Goal: Obtain resource: Download file/media

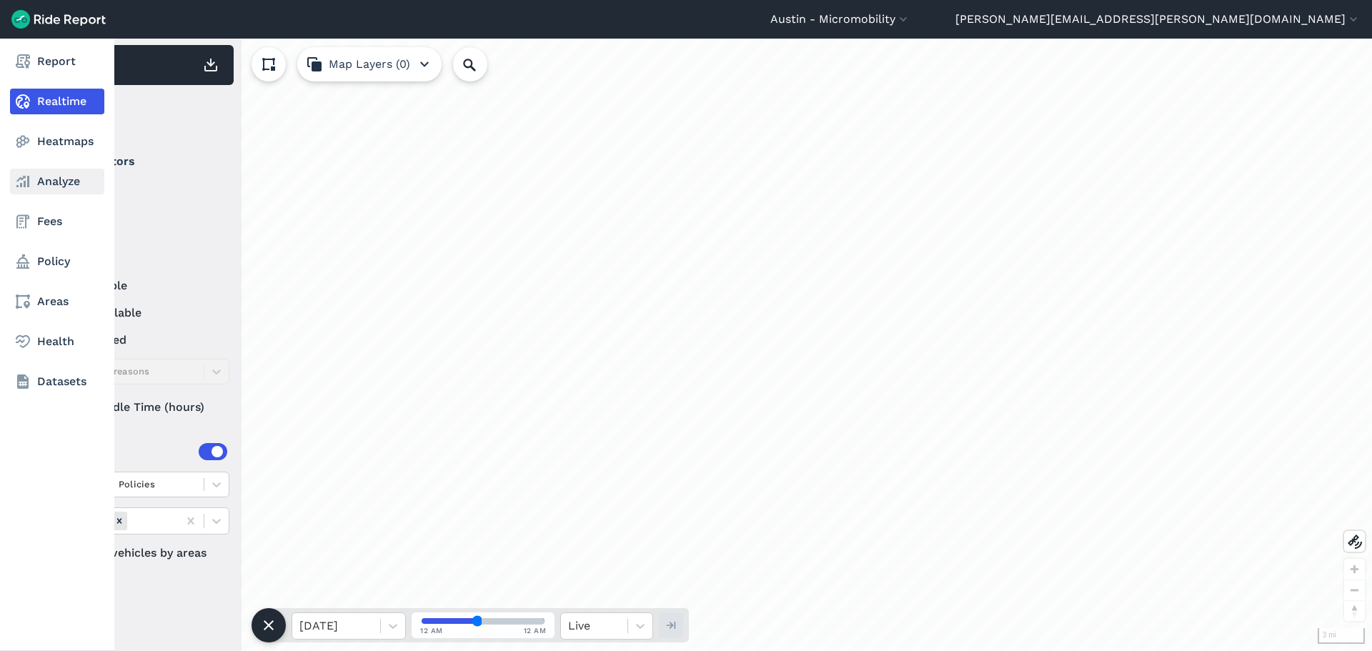
click at [51, 183] on link "Analyze" at bounding box center [57, 182] width 94 height 26
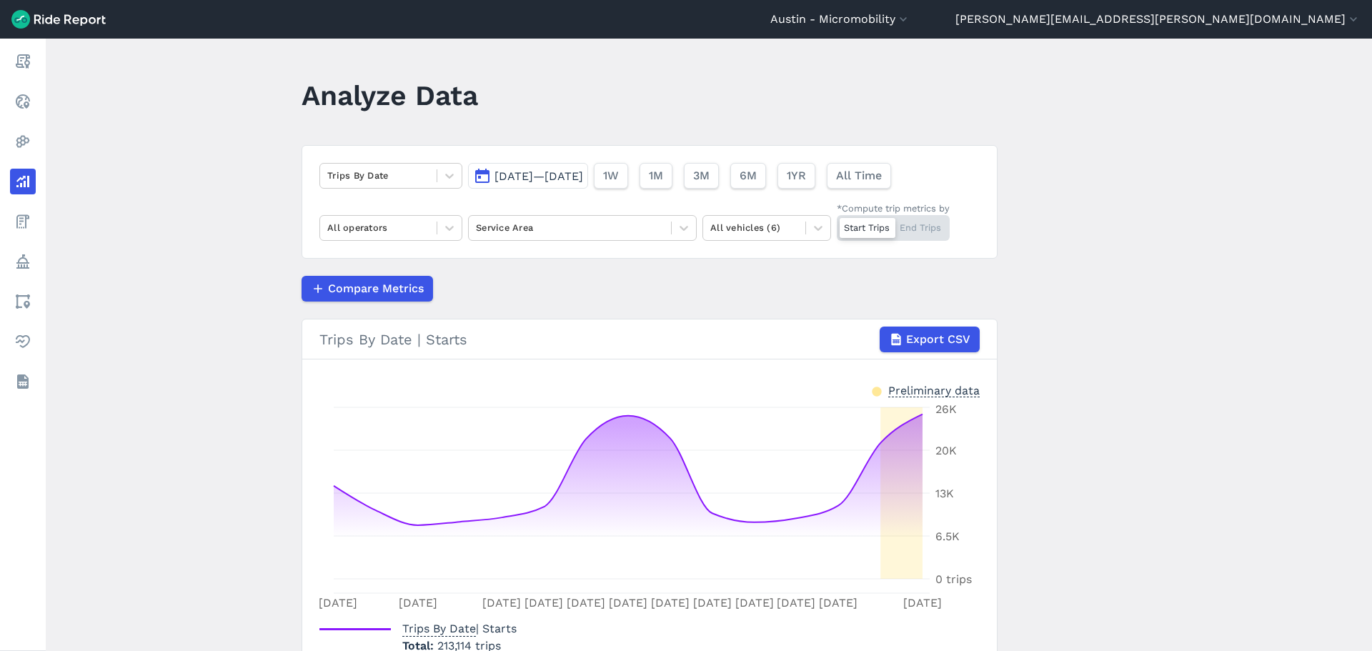
click at [583, 171] on span "[DATE]—[DATE]" at bounding box center [539, 176] width 89 height 14
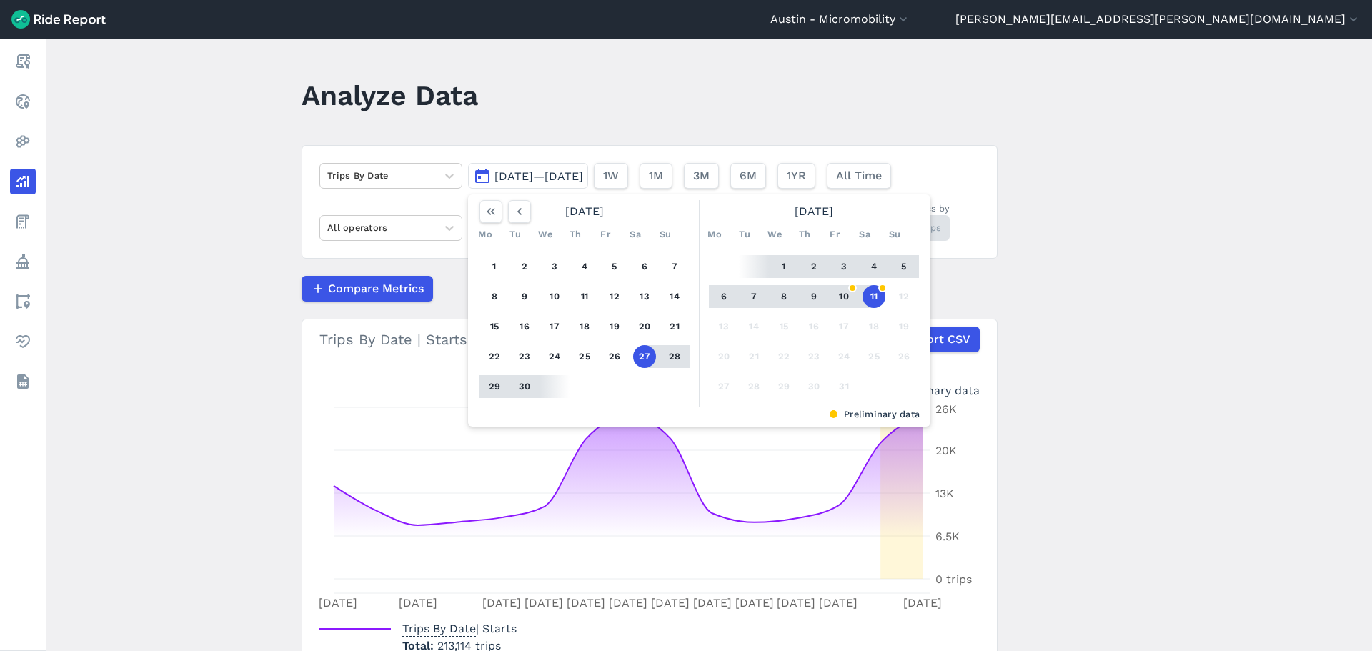
click at [869, 296] on button "11" at bounding box center [874, 296] width 23 height 23
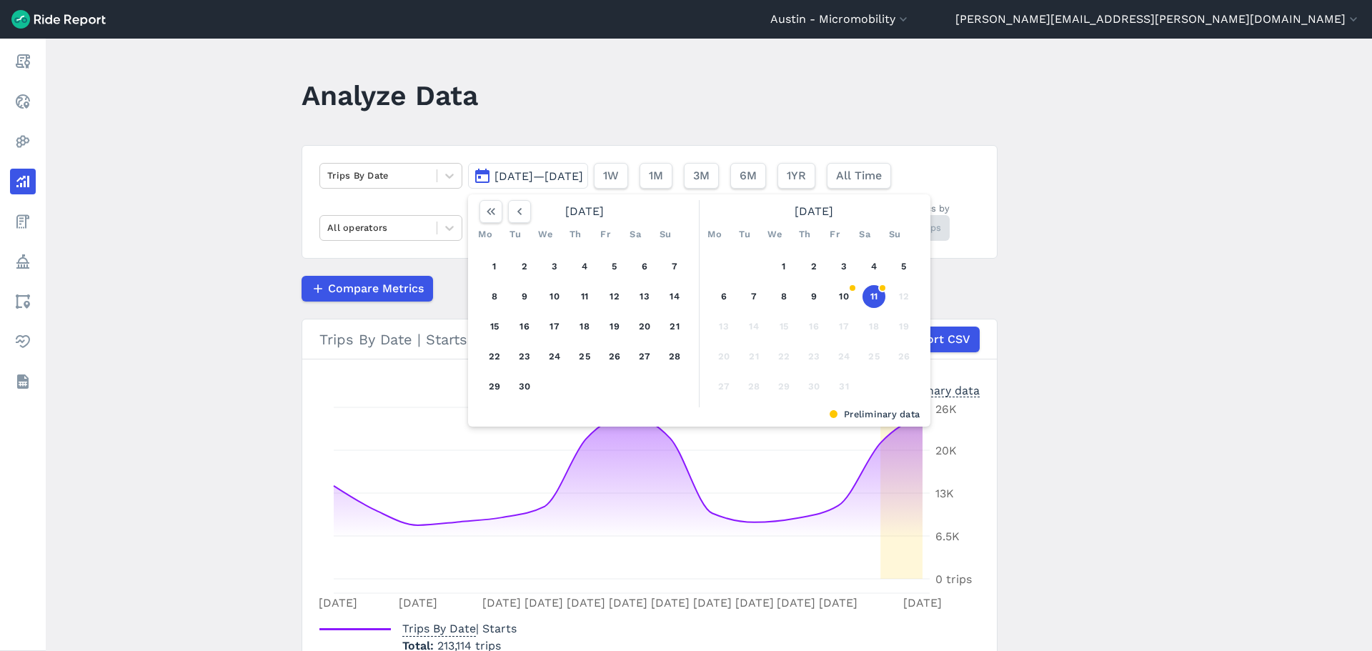
click at [869, 296] on button "11" at bounding box center [874, 296] width 23 height 23
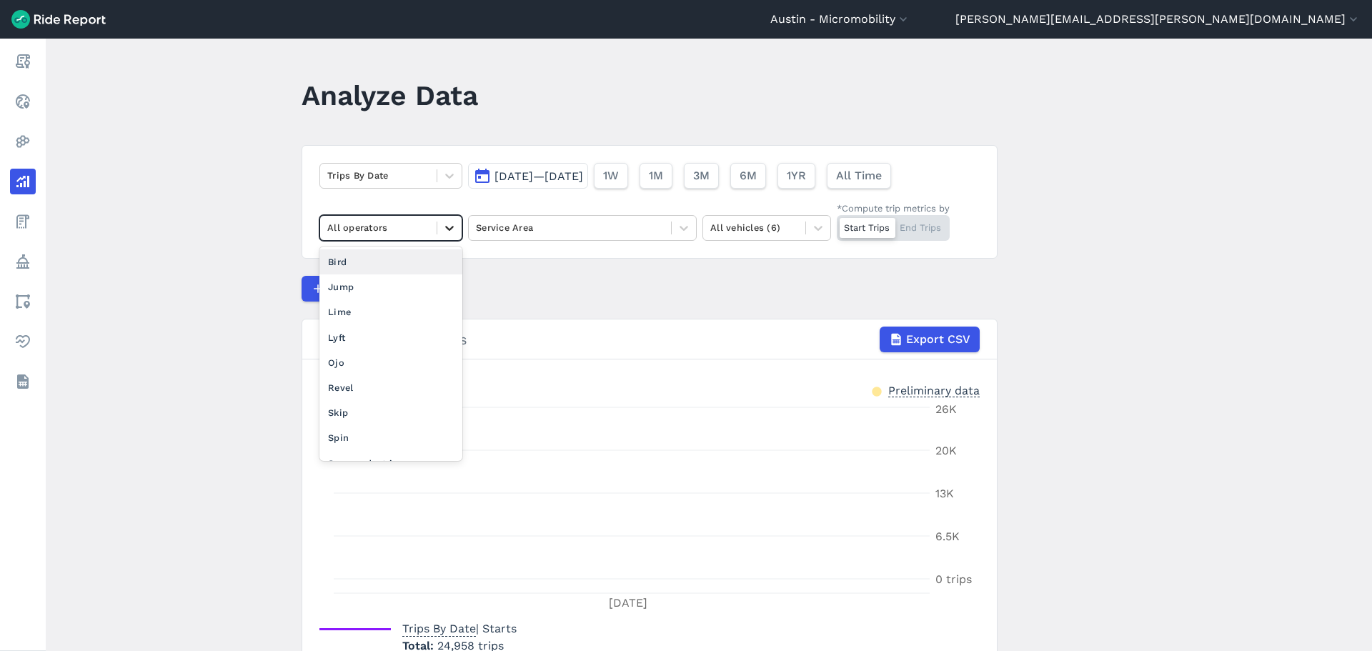
click at [442, 224] on icon at bounding box center [449, 228] width 14 height 14
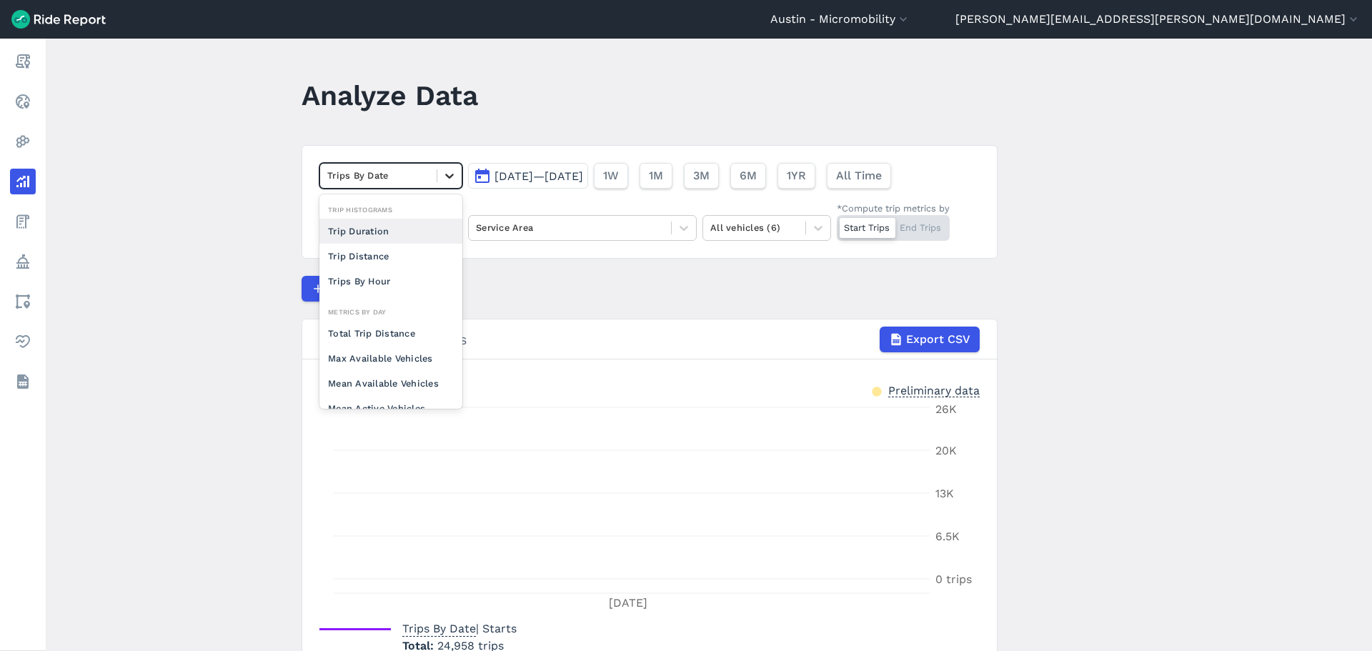
click at [442, 174] on icon at bounding box center [449, 176] width 14 height 14
click at [400, 272] on div "Trips By Hour" at bounding box center [391, 281] width 143 height 25
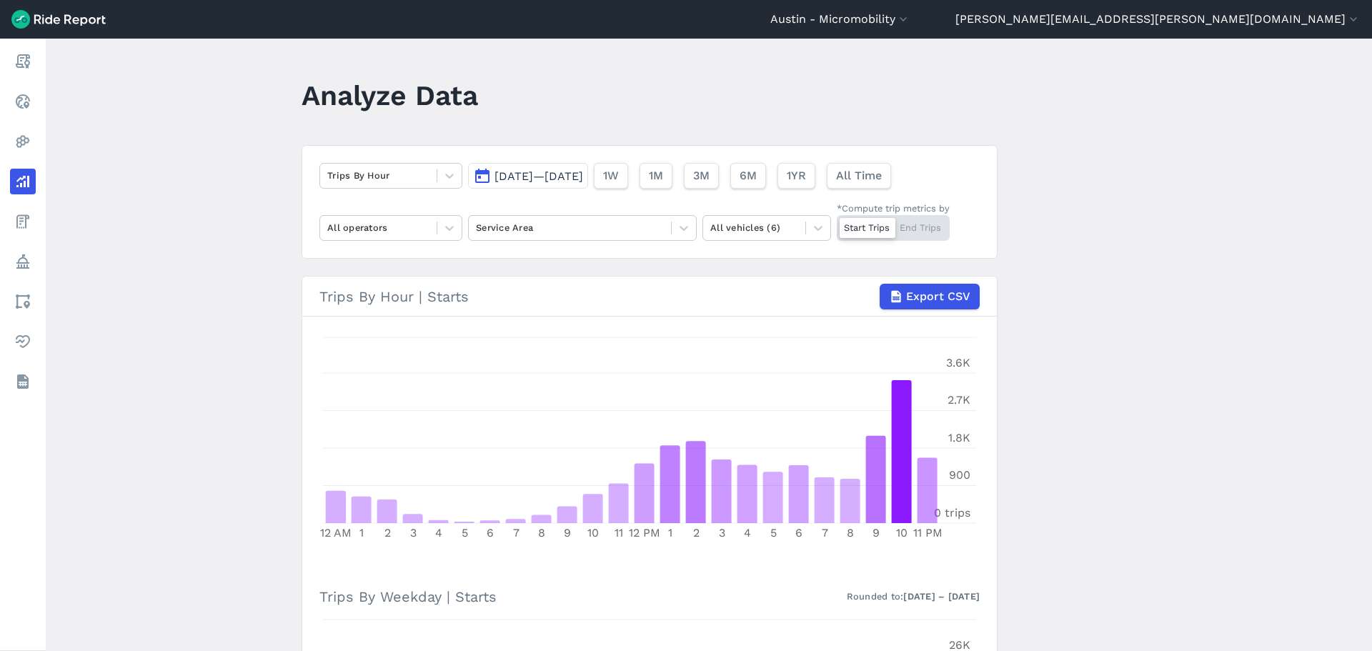
click at [928, 231] on div "Start Trips End Trips" at bounding box center [893, 228] width 113 height 26
click at [837, 224] on input "*Compute trip metrics by Start Trips End Trips" at bounding box center [837, 219] width 0 height 9
click at [688, 225] on icon at bounding box center [684, 228] width 14 height 14
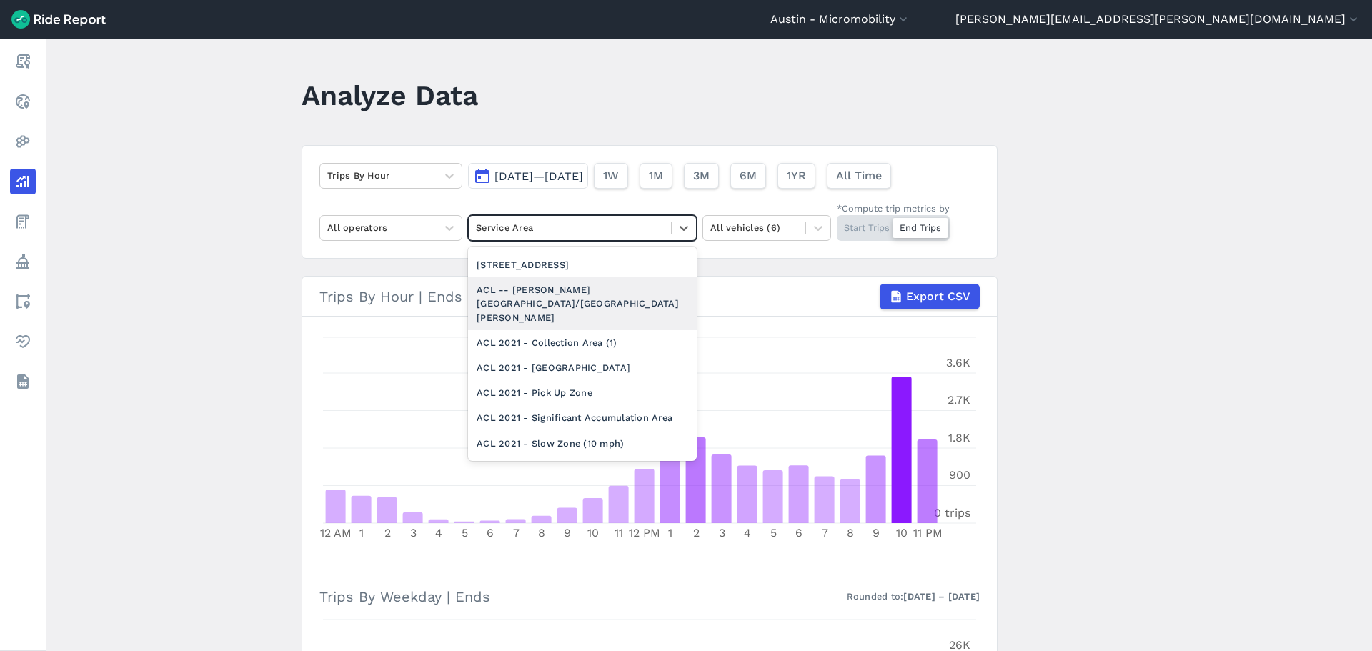
scroll to position [572, 0]
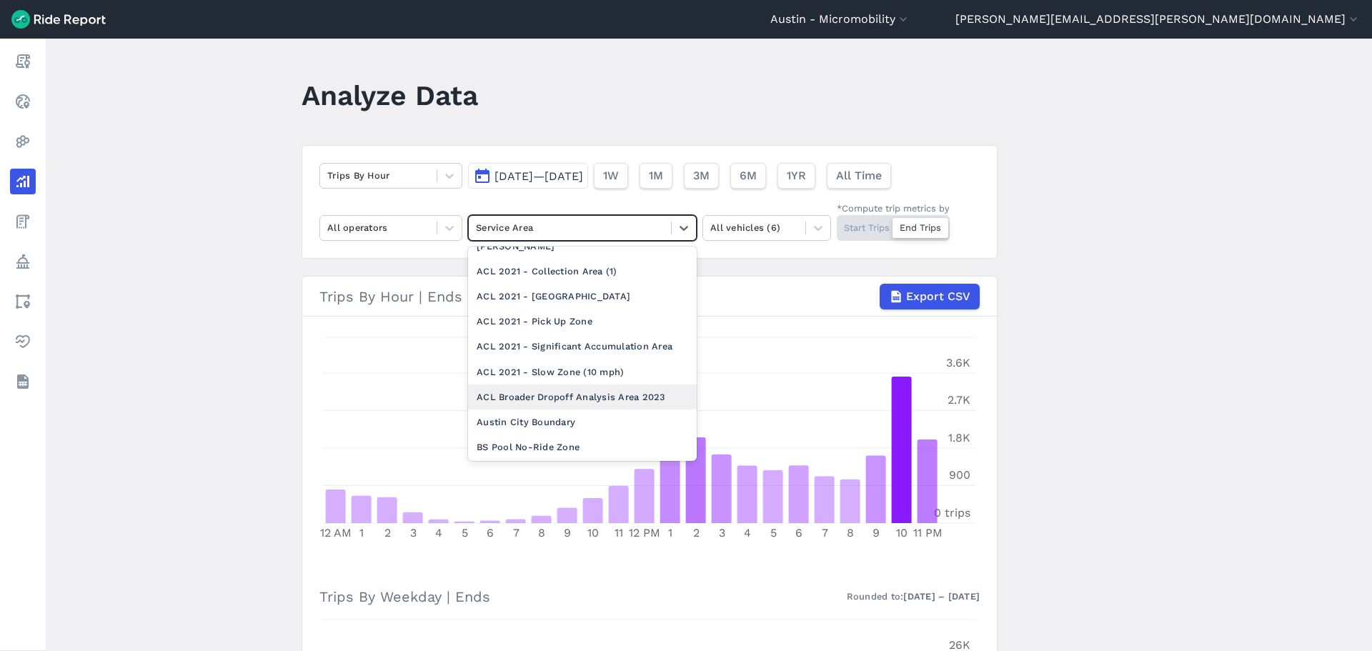
click at [593, 385] on div "ACL Broader Dropoff Analysis Area 2023" at bounding box center [582, 397] width 229 height 25
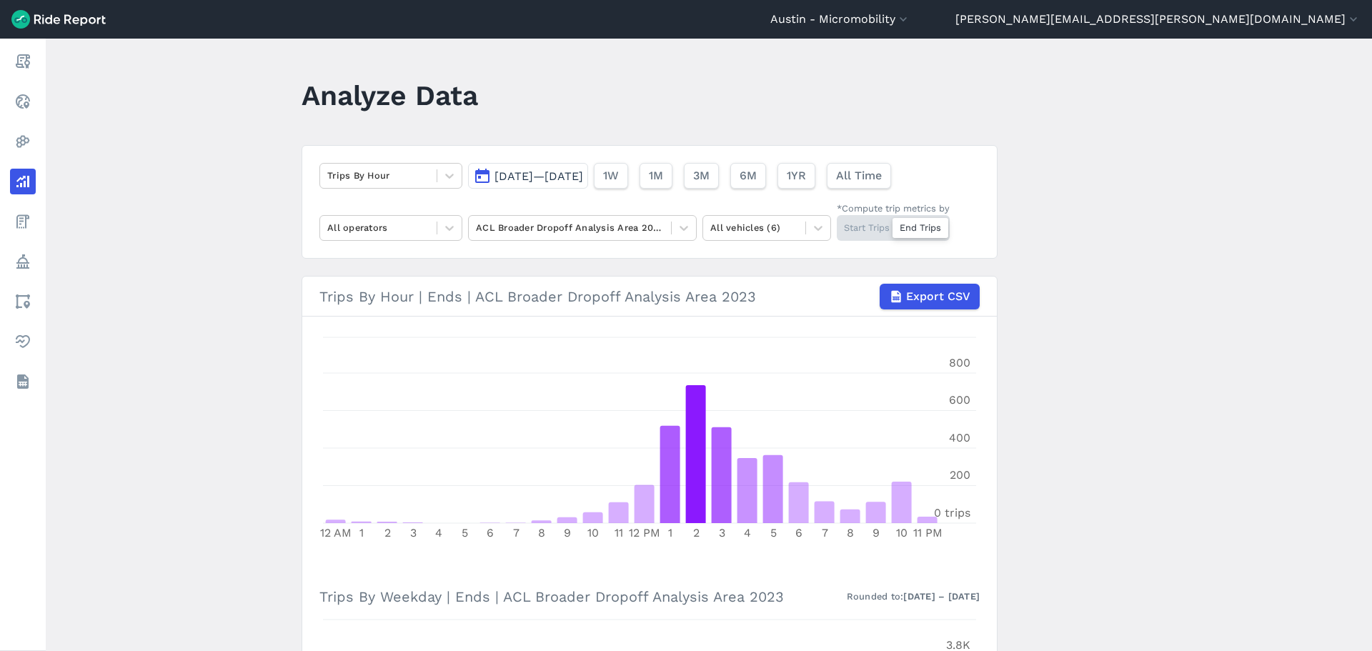
click at [583, 171] on span "[DATE]—[DATE]" at bounding box center [539, 176] width 89 height 14
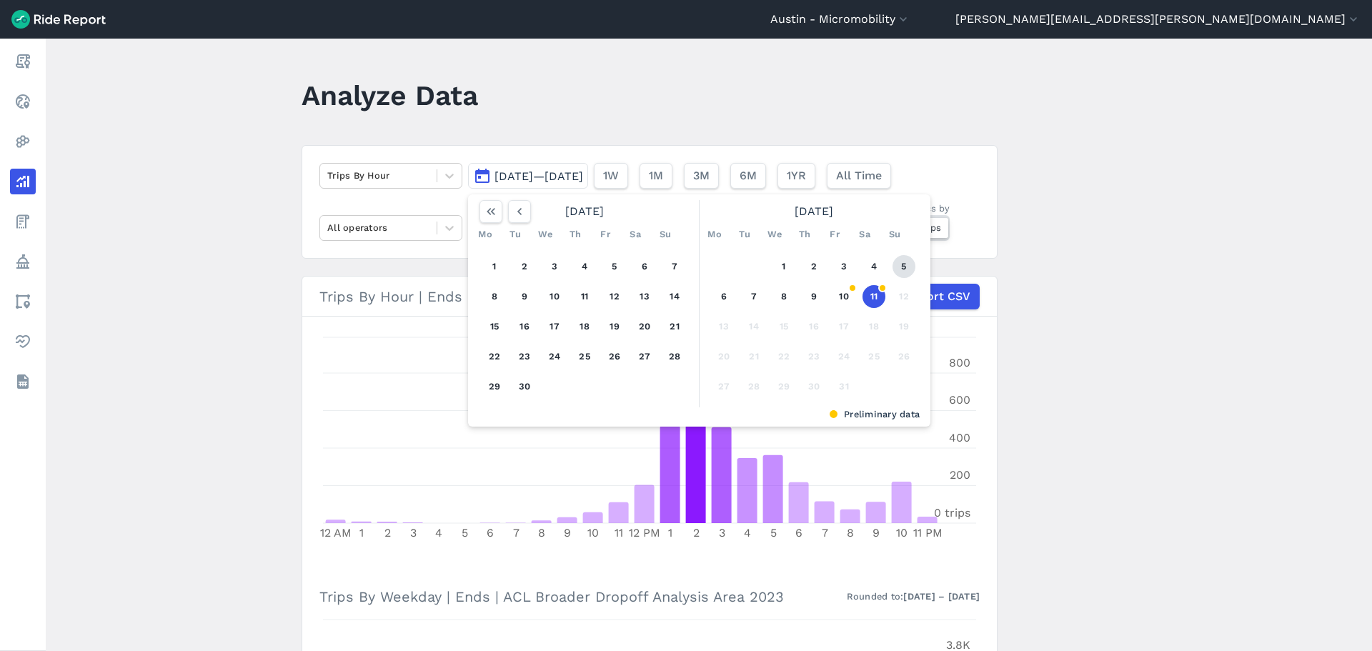
click at [900, 269] on button "5" at bounding box center [904, 266] width 23 height 23
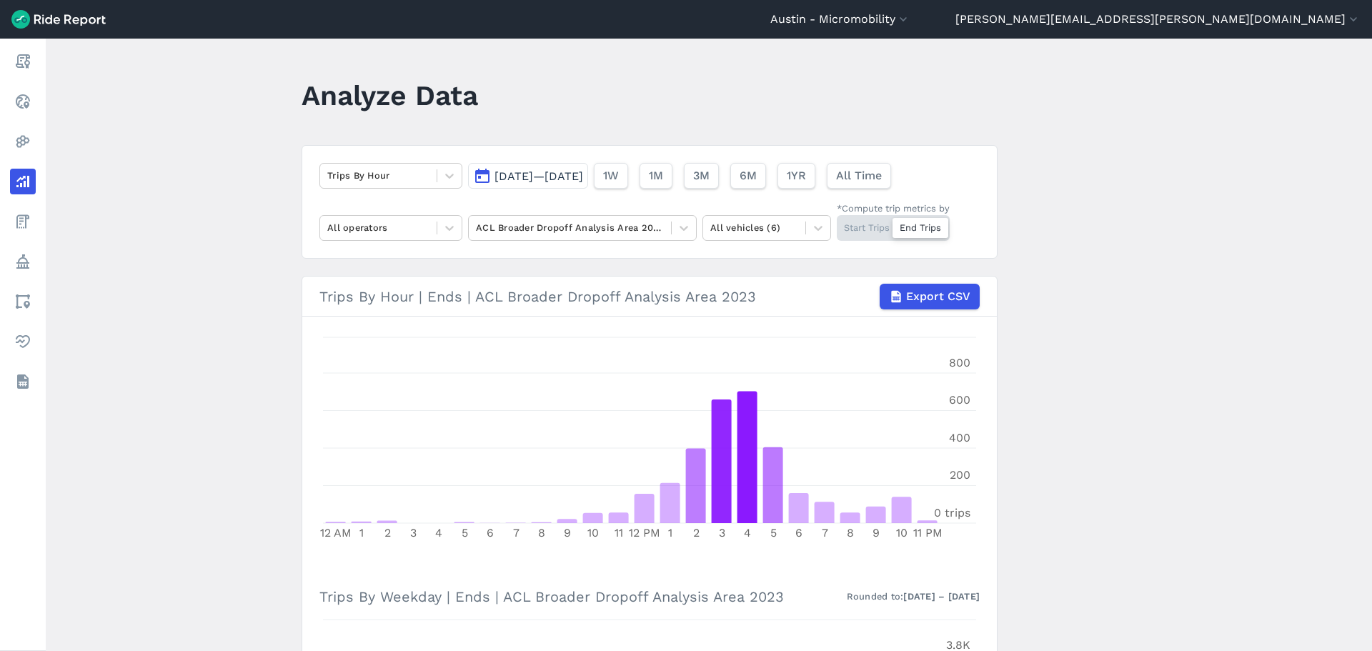
click at [866, 232] on div "Start Trips End Trips" at bounding box center [893, 228] width 113 height 26
click at [837, 224] on input "*Compute trip metrics by Start Trips End Trips" at bounding box center [837, 219] width 0 height 9
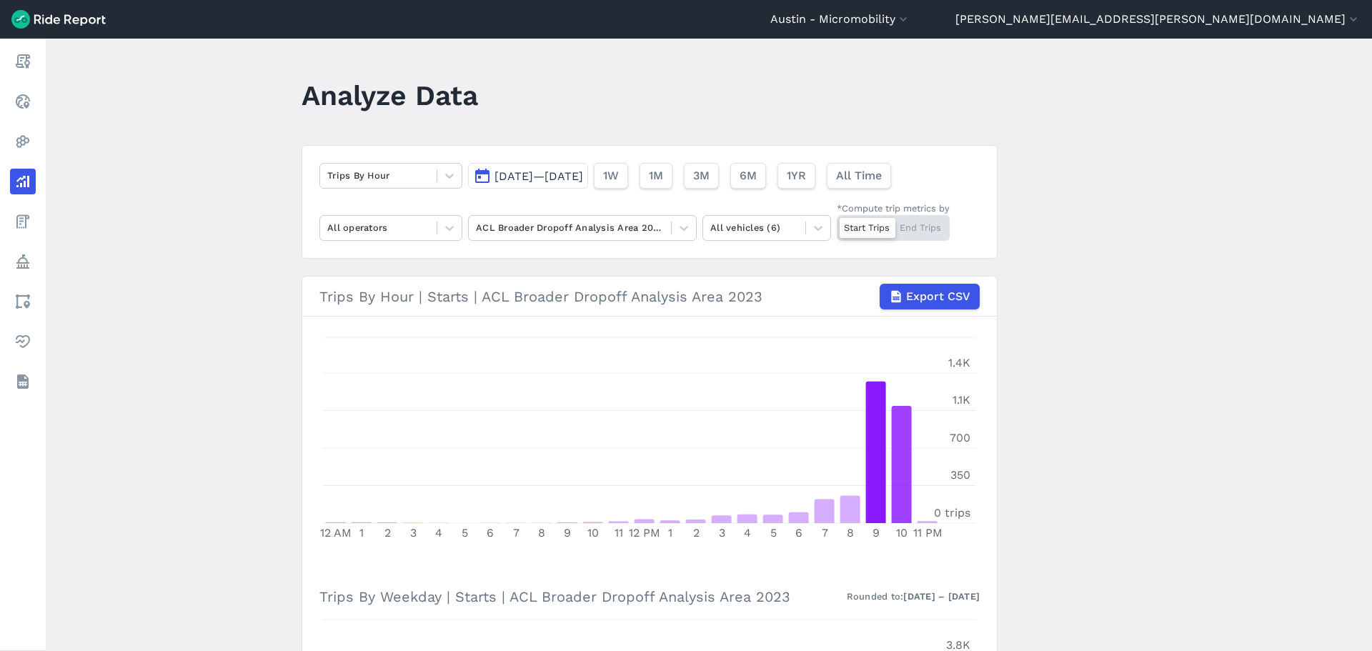
click at [583, 179] on span "[DATE]—[DATE]" at bounding box center [539, 176] width 89 height 14
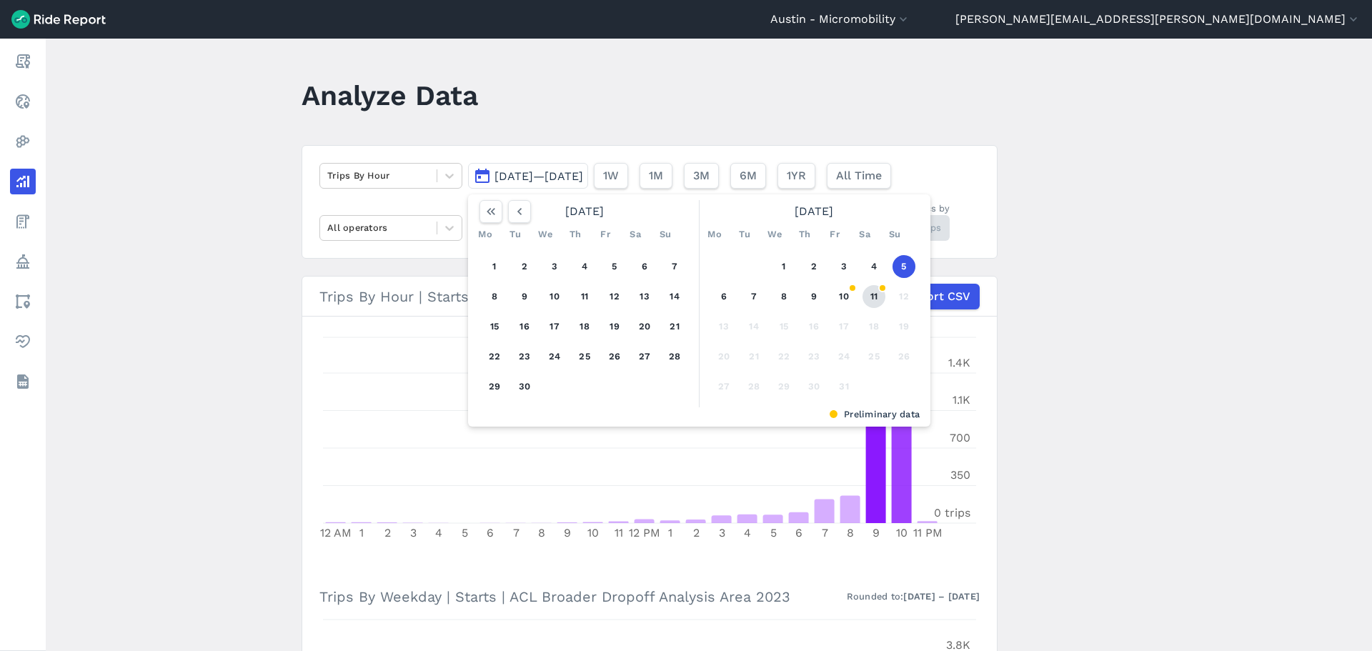
click at [869, 297] on button "11" at bounding box center [874, 296] width 23 height 23
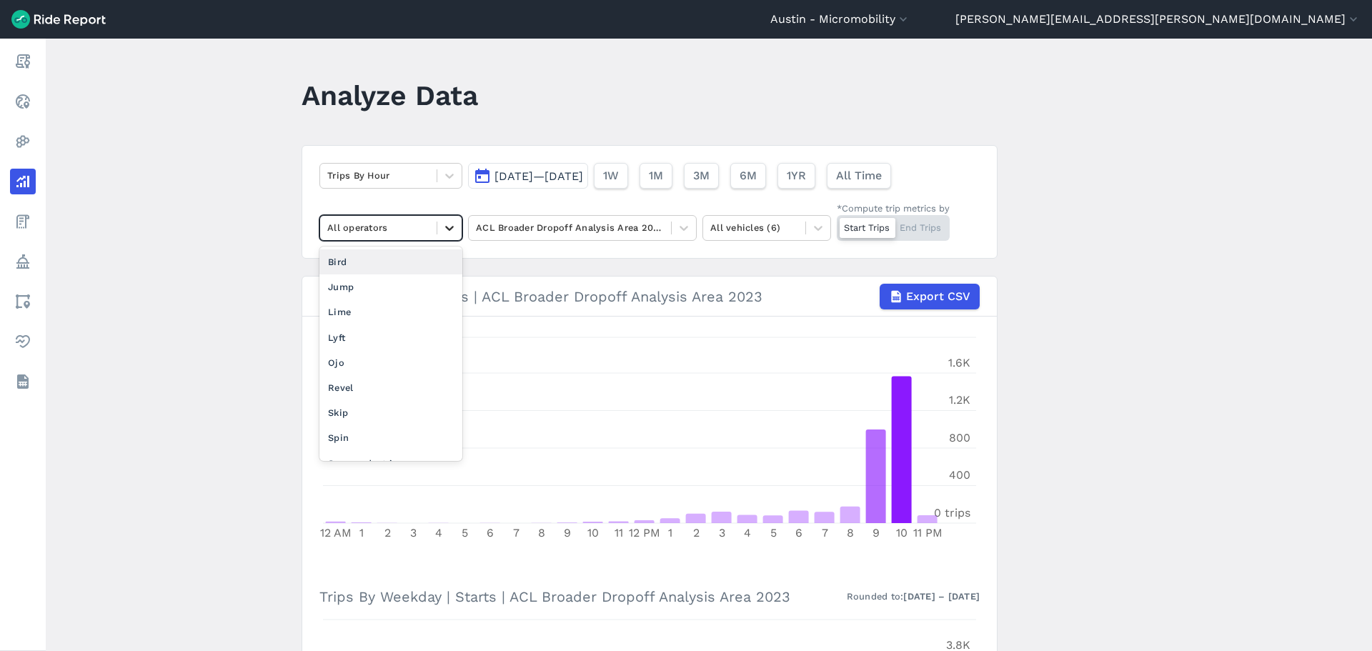
click at [452, 233] on icon at bounding box center [449, 228] width 14 height 14
click at [400, 306] on div "Lime" at bounding box center [391, 312] width 143 height 25
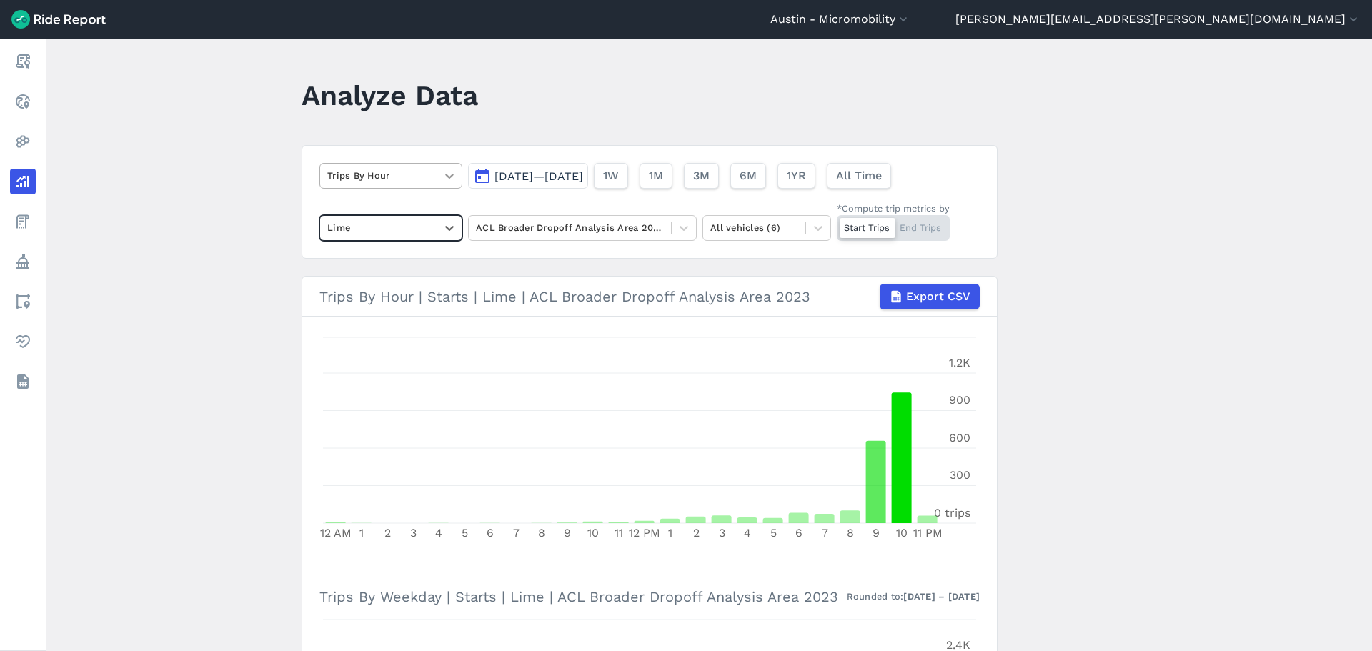
click at [438, 180] on div at bounding box center [449, 176] width 24 height 24
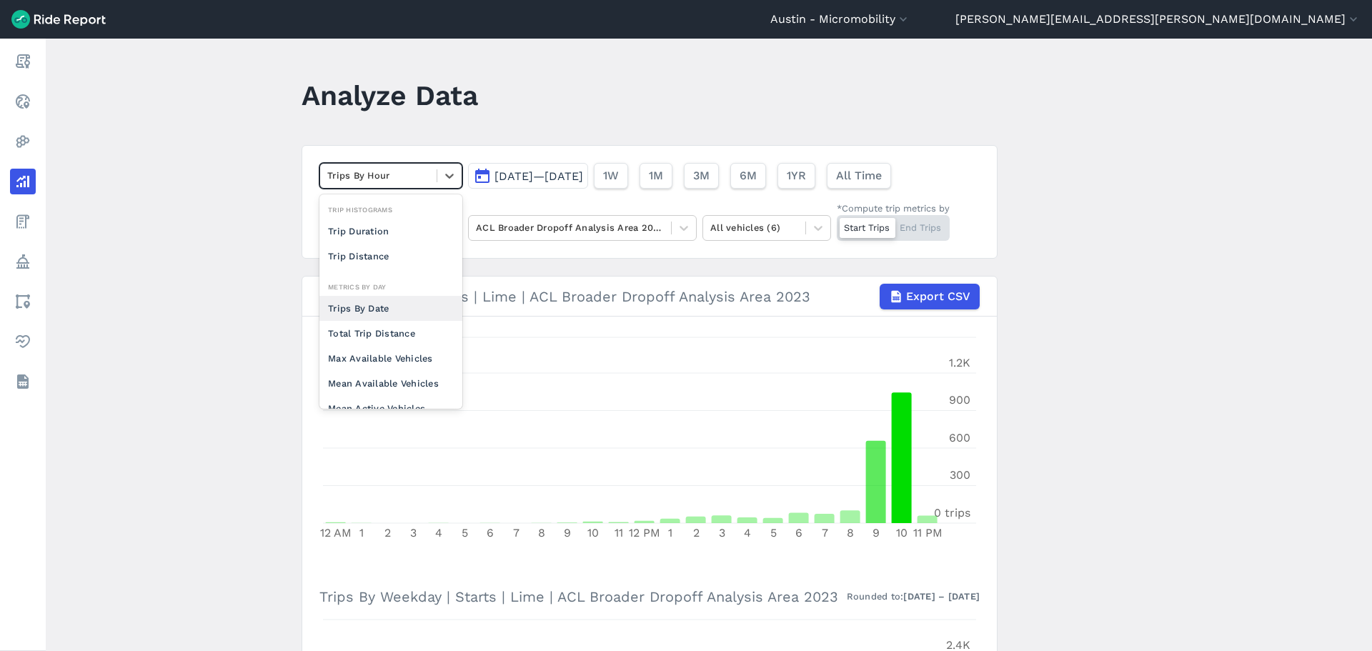
click at [397, 308] on div "Trips By Date" at bounding box center [391, 308] width 143 height 25
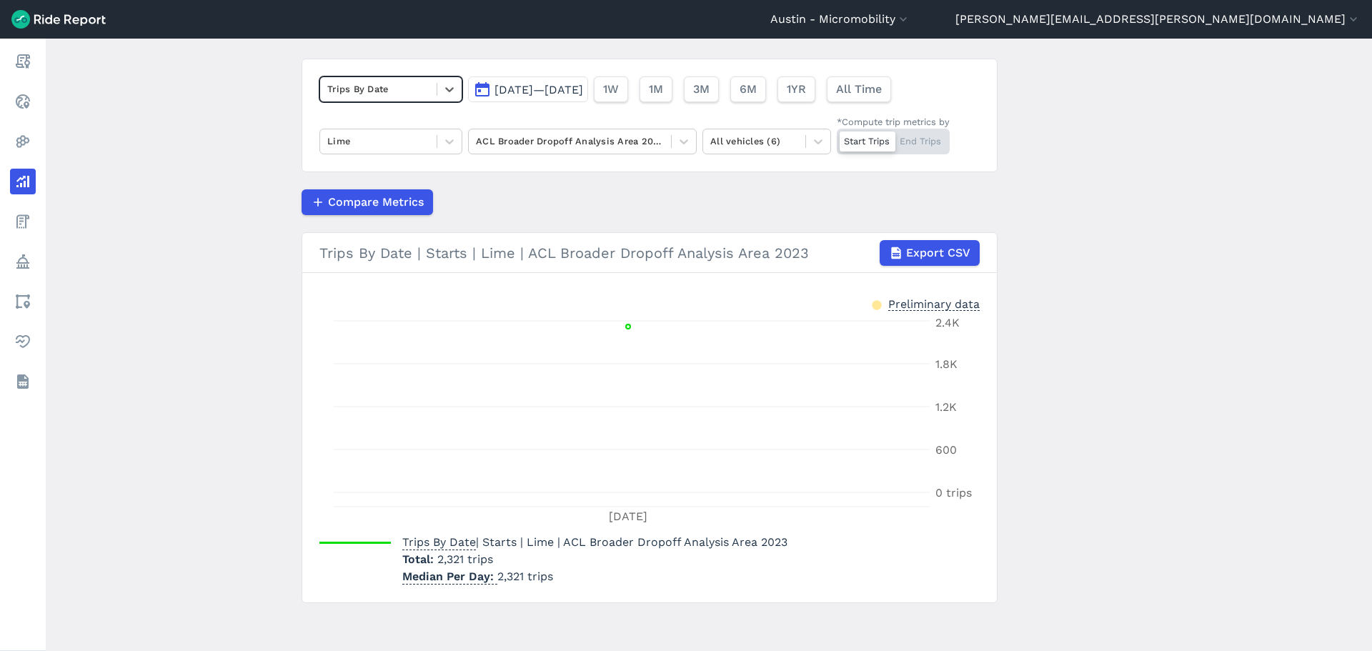
scroll to position [90, 0]
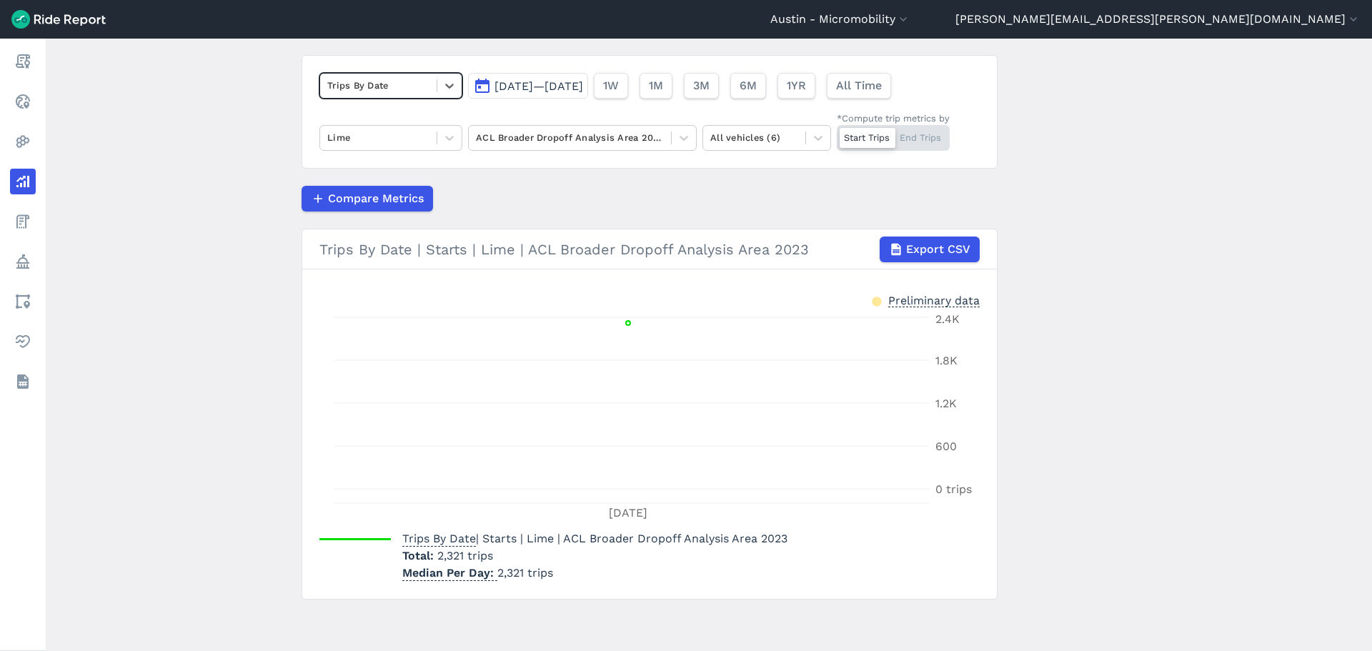
click at [583, 84] on span "[DATE]—[DATE]" at bounding box center [539, 86] width 89 height 14
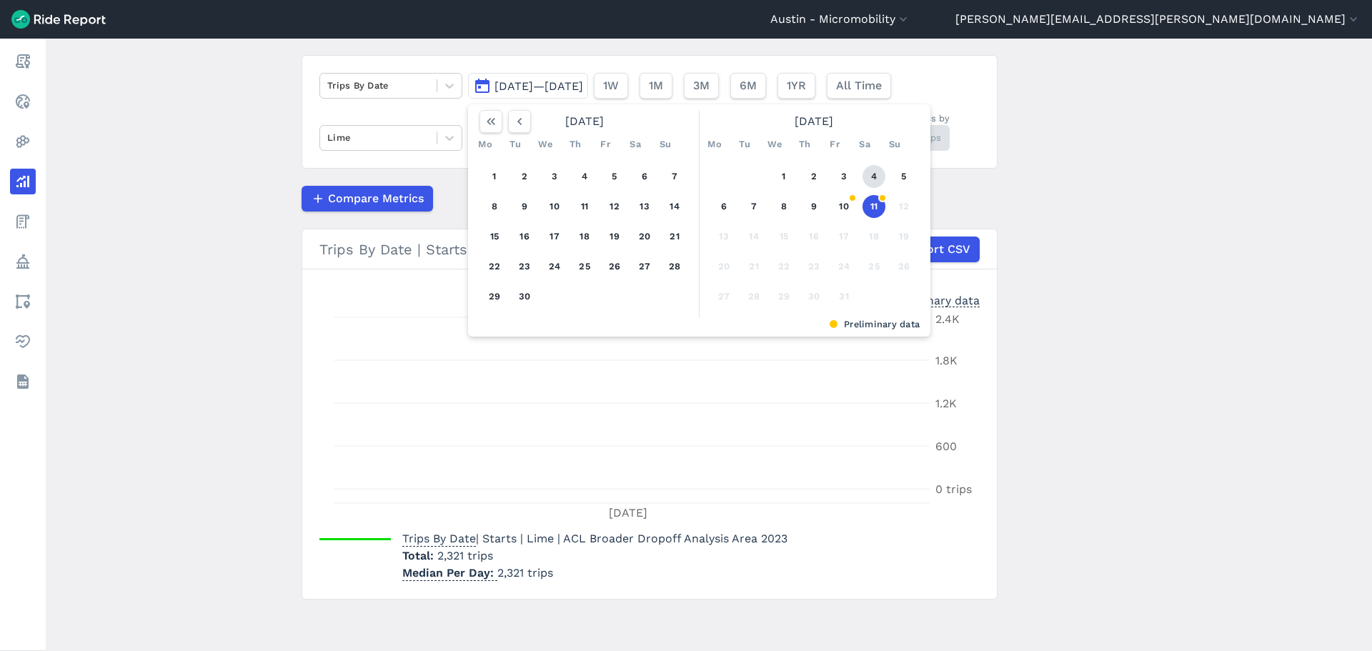
click at [876, 179] on button "4" at bounding box center [874, 176] width 23 height 23
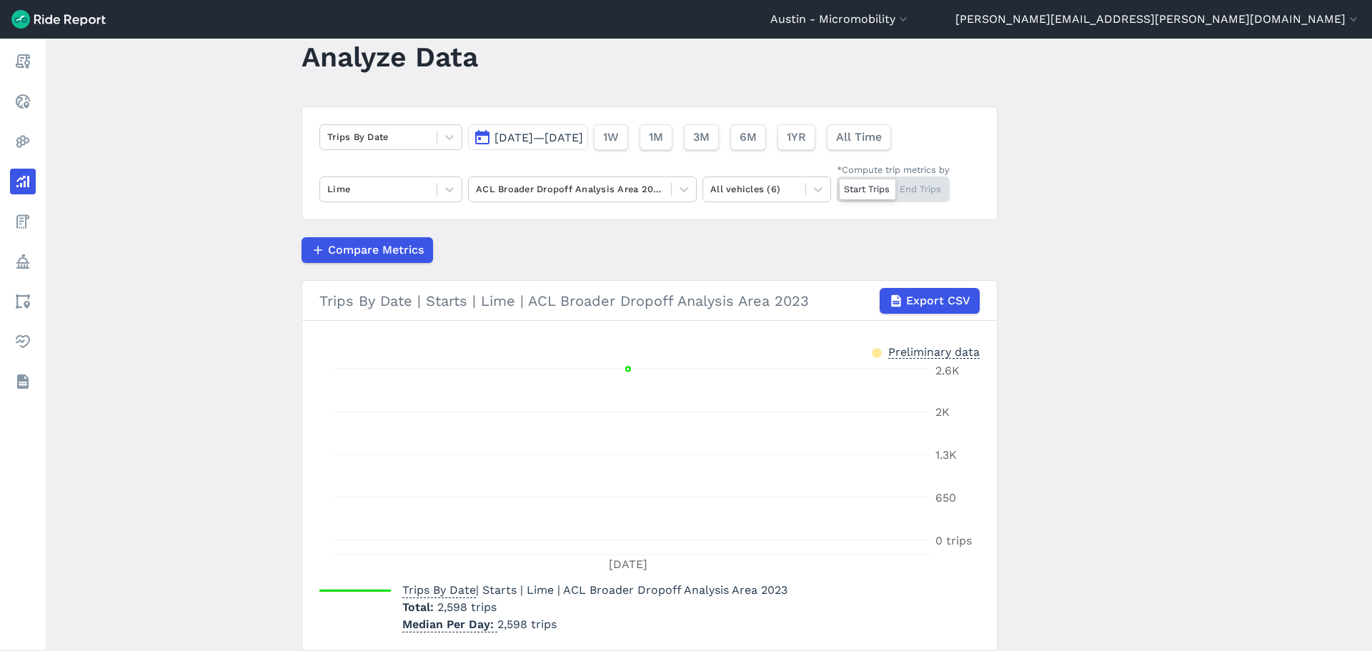
scroll to position [90, 0]
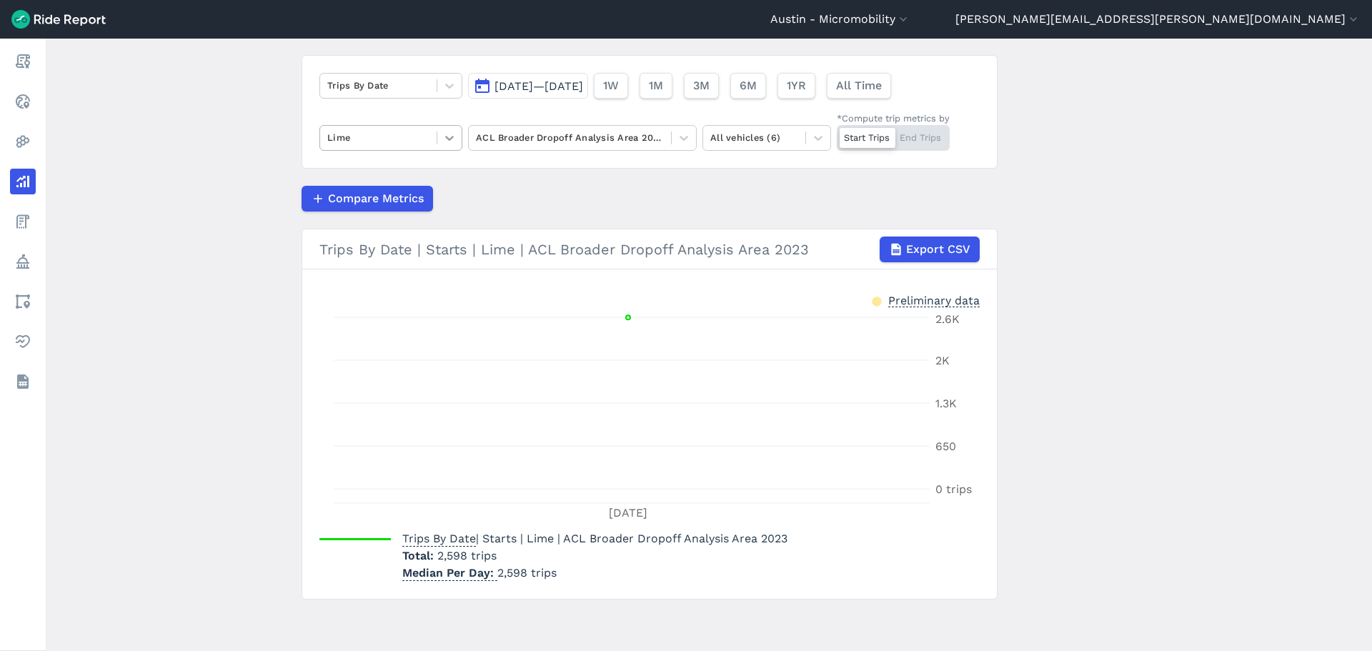
click at [451, 138] on icon at bounding box center [449, 138] width 14 height 14
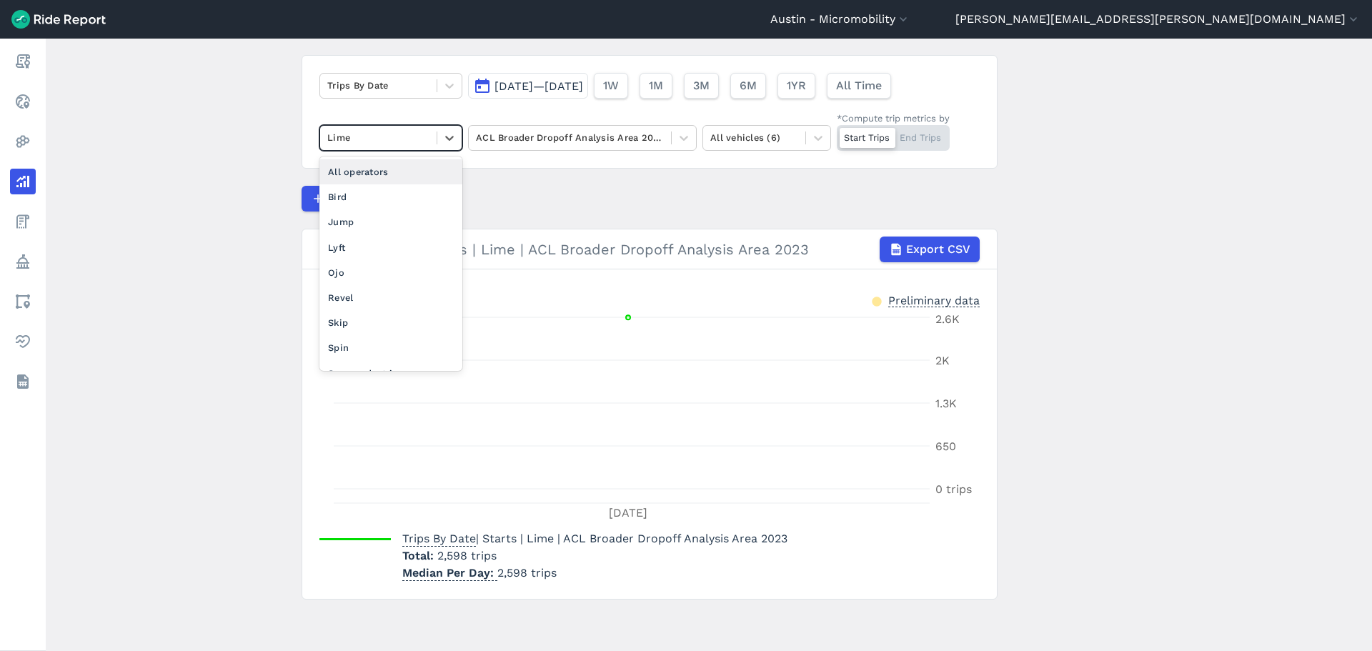
click at [415, 174] on div "All operators" at bounding box center [391, 171] width 143 height 25
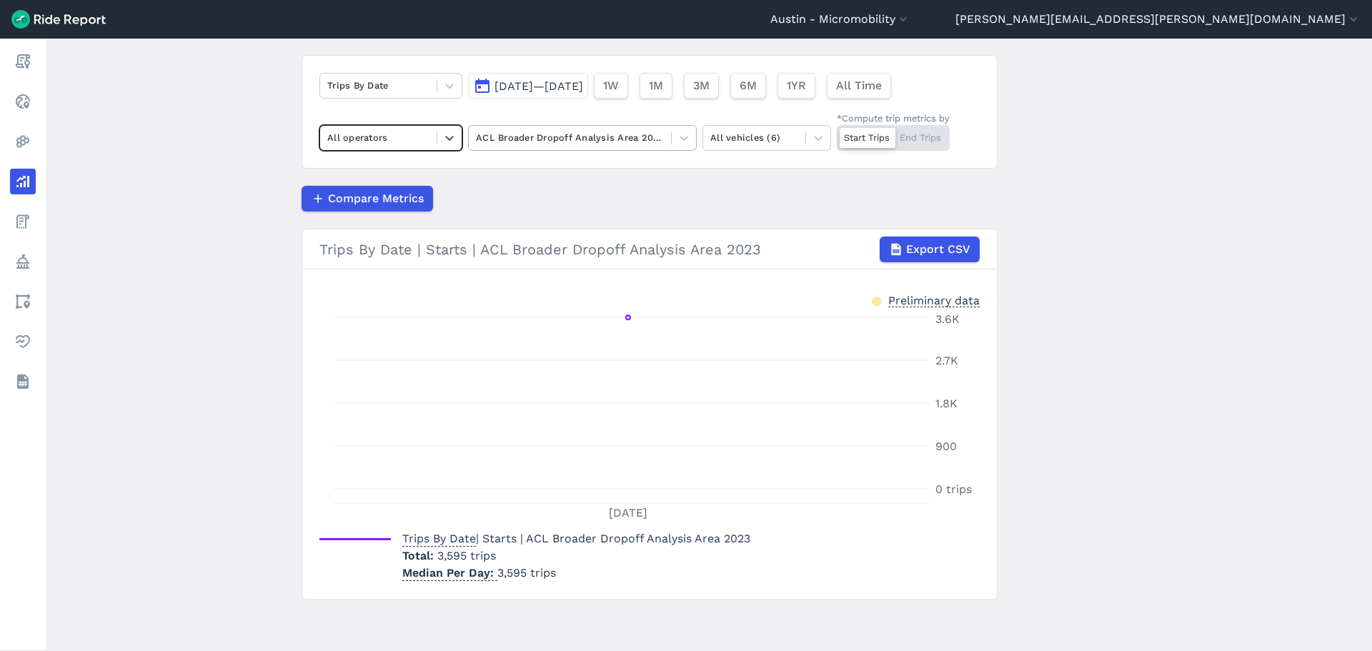
click at [622, 138] on div at bounding box center [570, 137] width 188 height 16
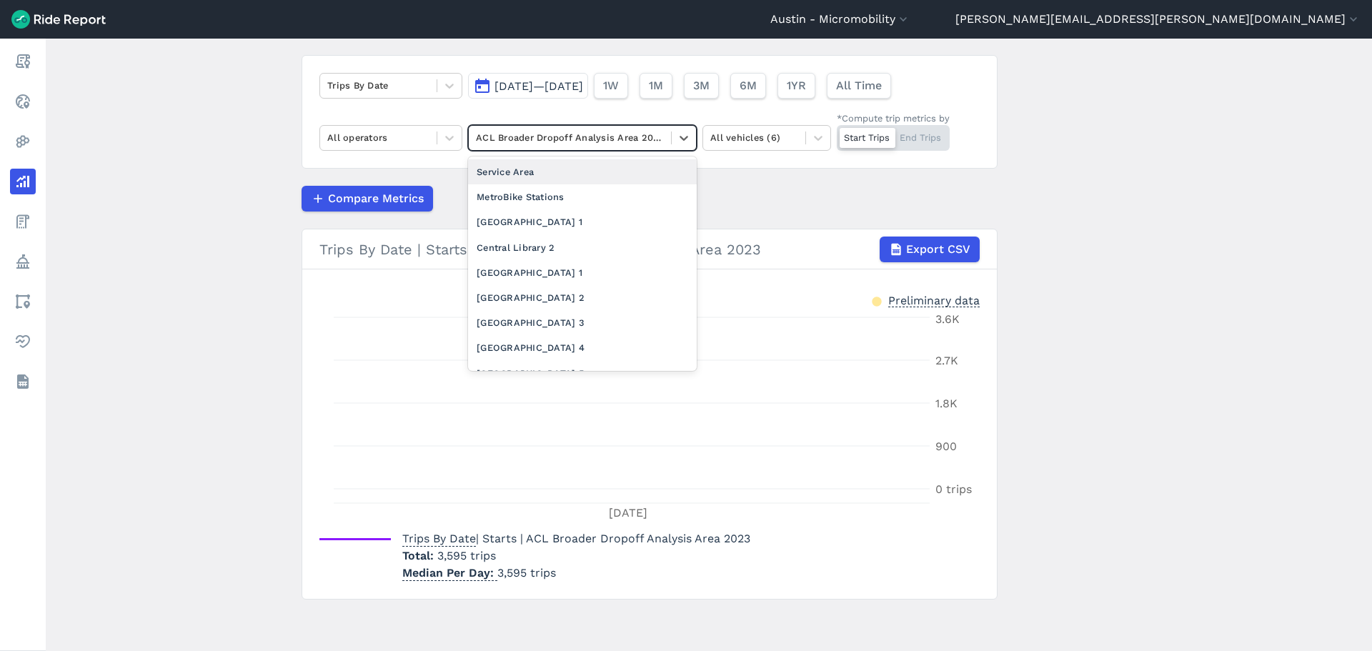
click at [578, 168] on div "Service Area" at bounding box center [582, 171] width 229 height 25
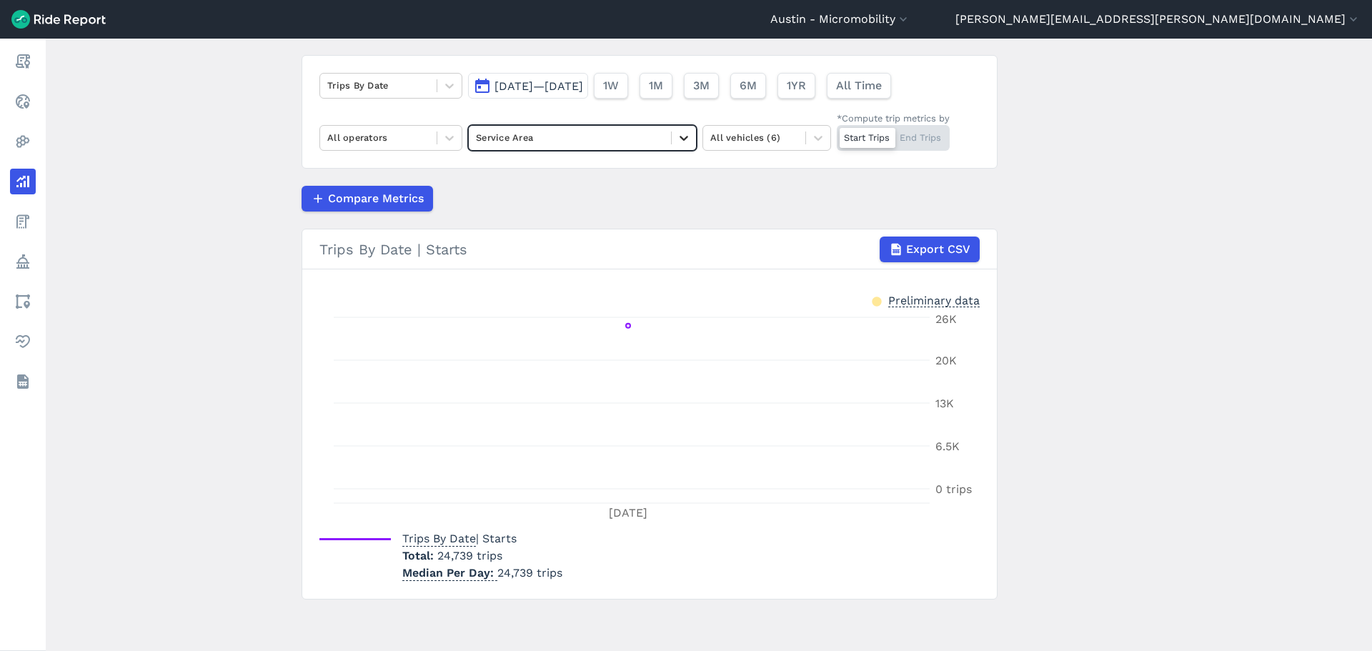
click at [684, 139] on icon at bounding box center [684, 138] width 14 height 14
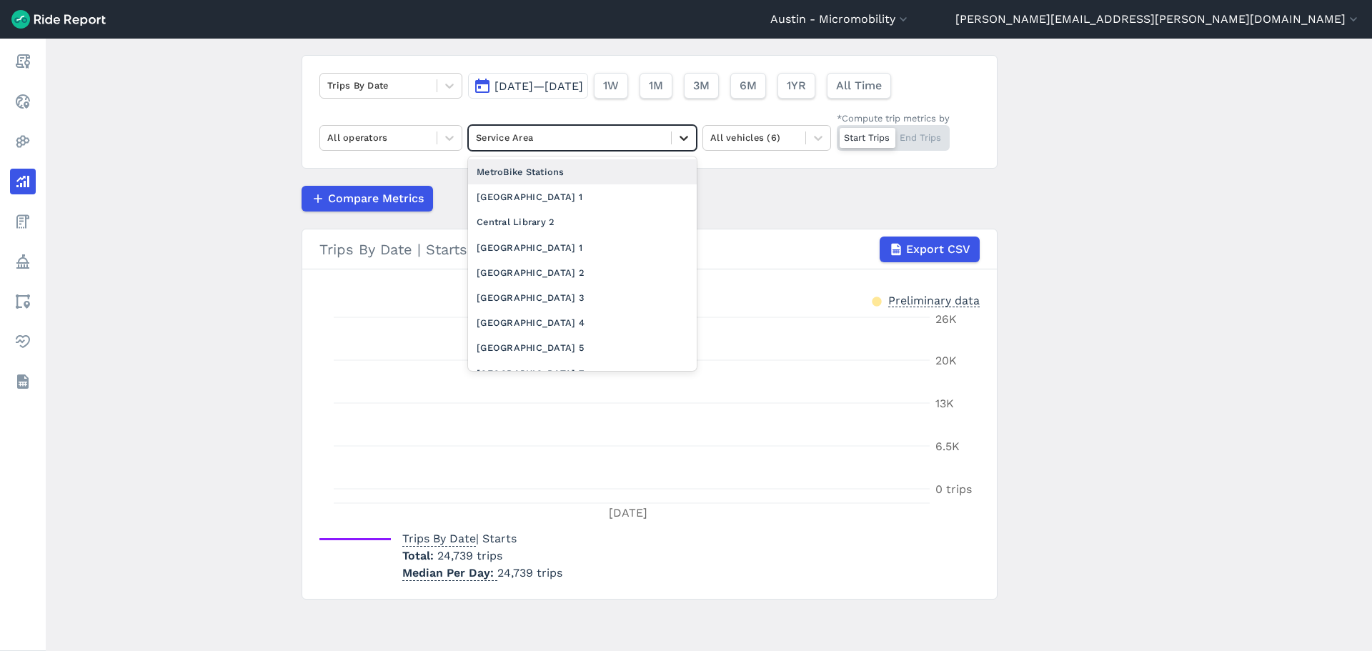
click at [684, 139] on icon at bounding box center [684, 138] width 14 height 14
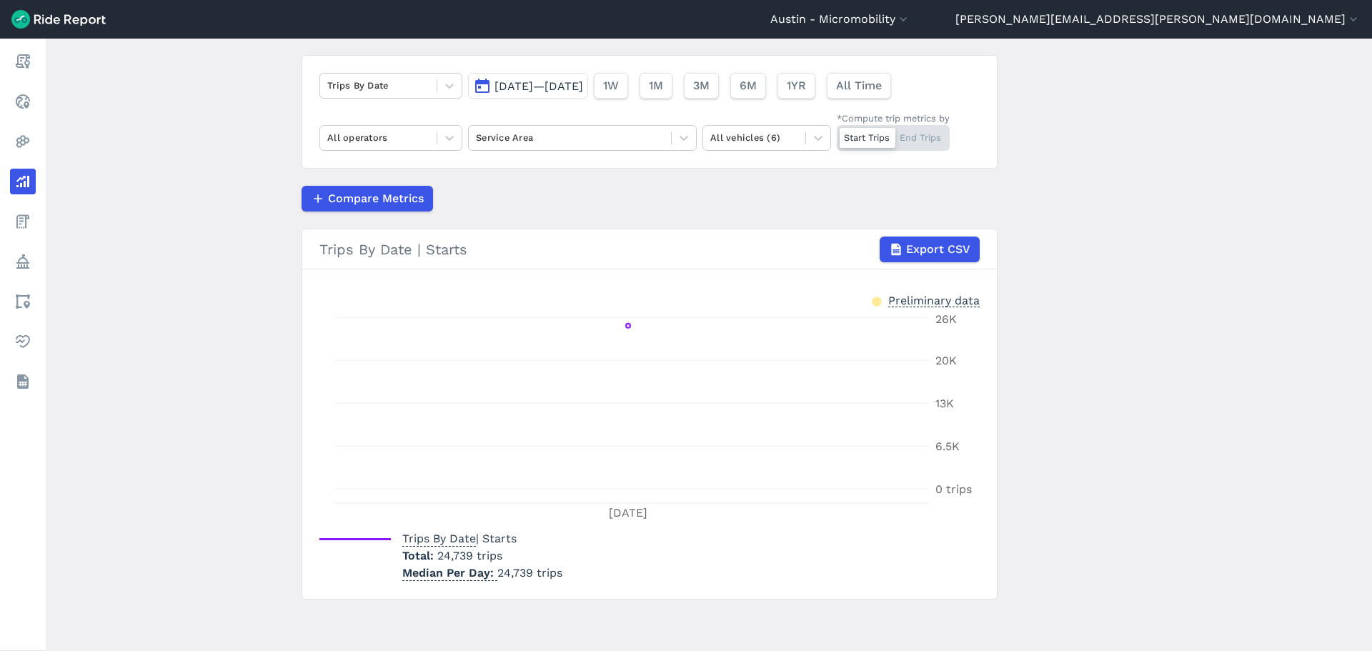
click at [814, 177] on article "Trips By Date [DATE]—[DATE] 1W 1M 3M 6M 1YR All Time All operators Service Area…" at bounding box center [650, 327] width 696 height 545
drag, startPoint x: 999, startPoint y: 176, endPoint x: 999, endPoint y: 190, distance: 14.3
click at [999, 190] on main "Analyze Data Trips By Date [DATE]—[DATE] 1W 1M 3M 6M 1YR All Time All operators…" at bounding box center [709, 345] width 1327 height 613
click at [442, 135] on icon at bounding box center [449, 138] width 14 height 14
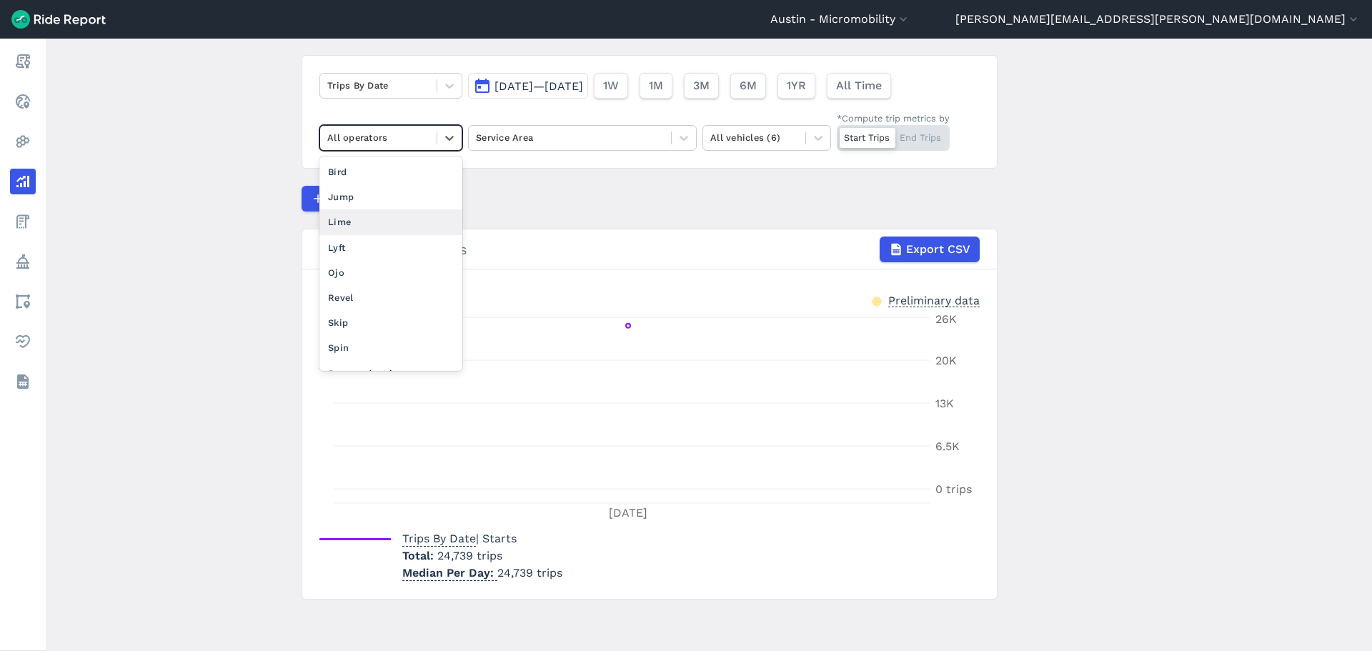
click at [382, 222] on div "Lime" at bounding box center [391, 221] width 143 height 25
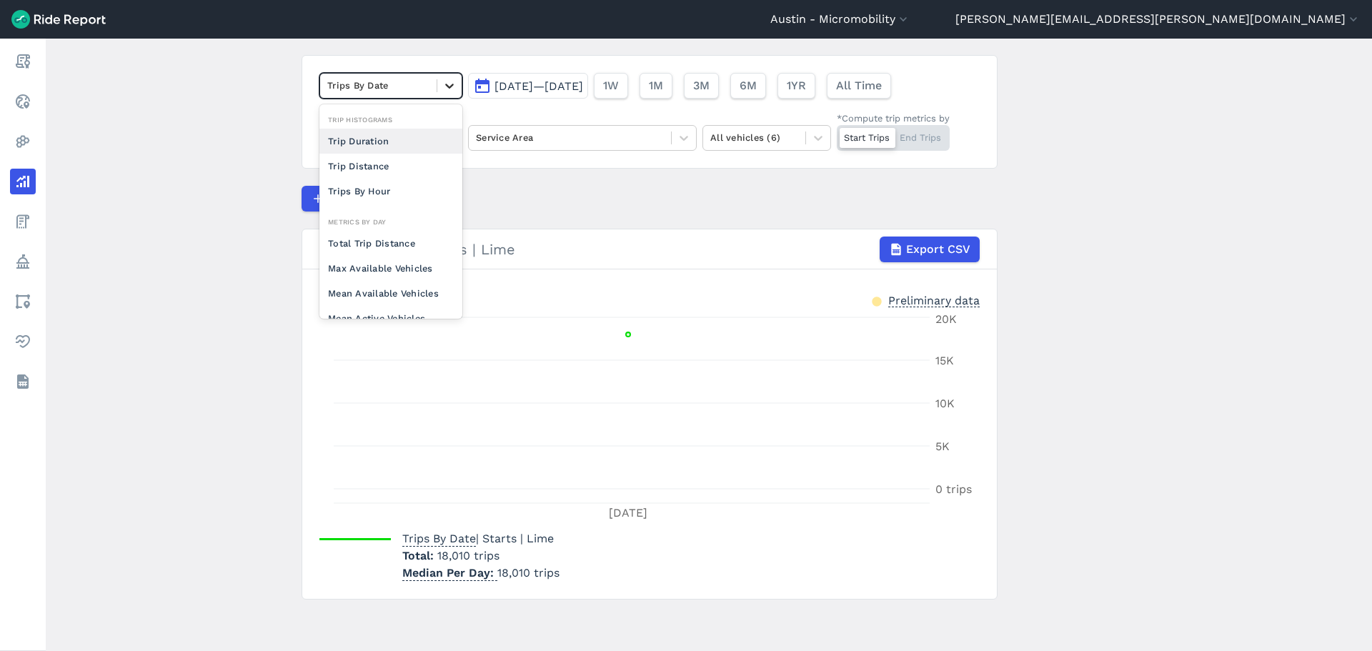
click at [452, 79] on icon at bounding box center [449, 86] width 14 height 14
click at [392, 191] on div "Trips By Hour" at bounding box center [391, 191] width 143 height 25
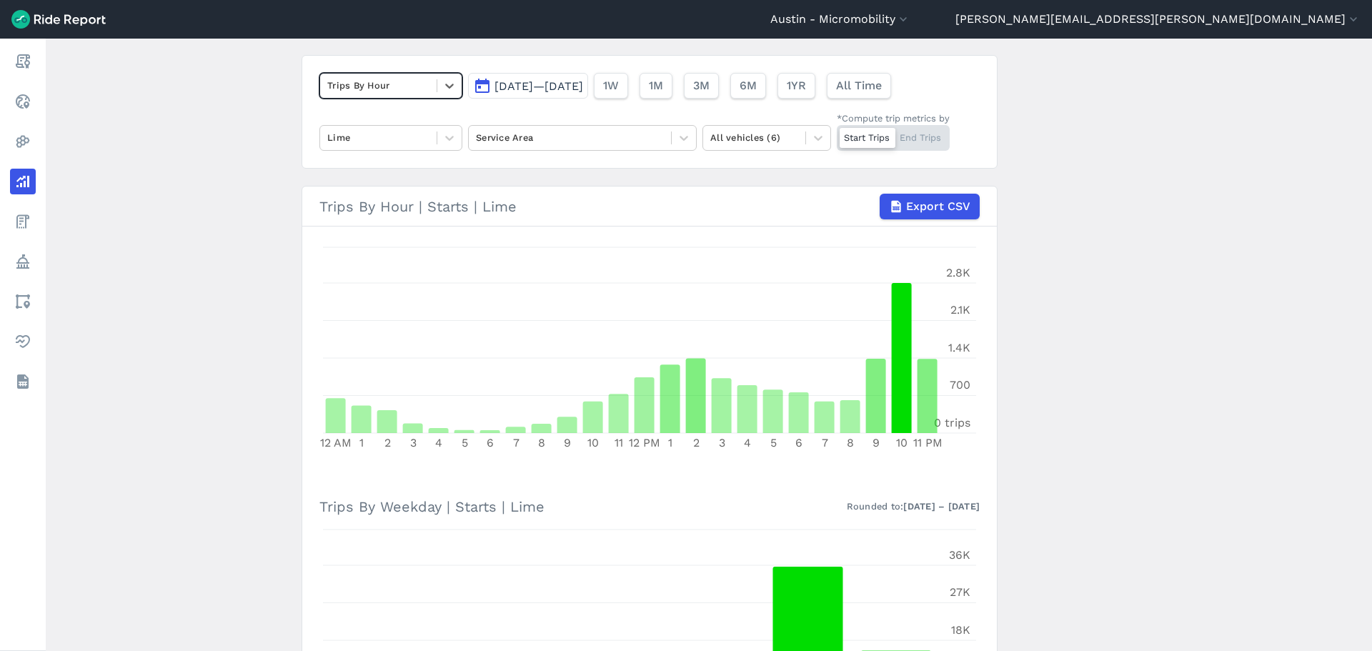
click at [940, 214] on span "Export CSV" at bounding box center [938, 206] width 64 height 17
click at [388, 139] on div at bounding box center [378, 137] width 102 height 16
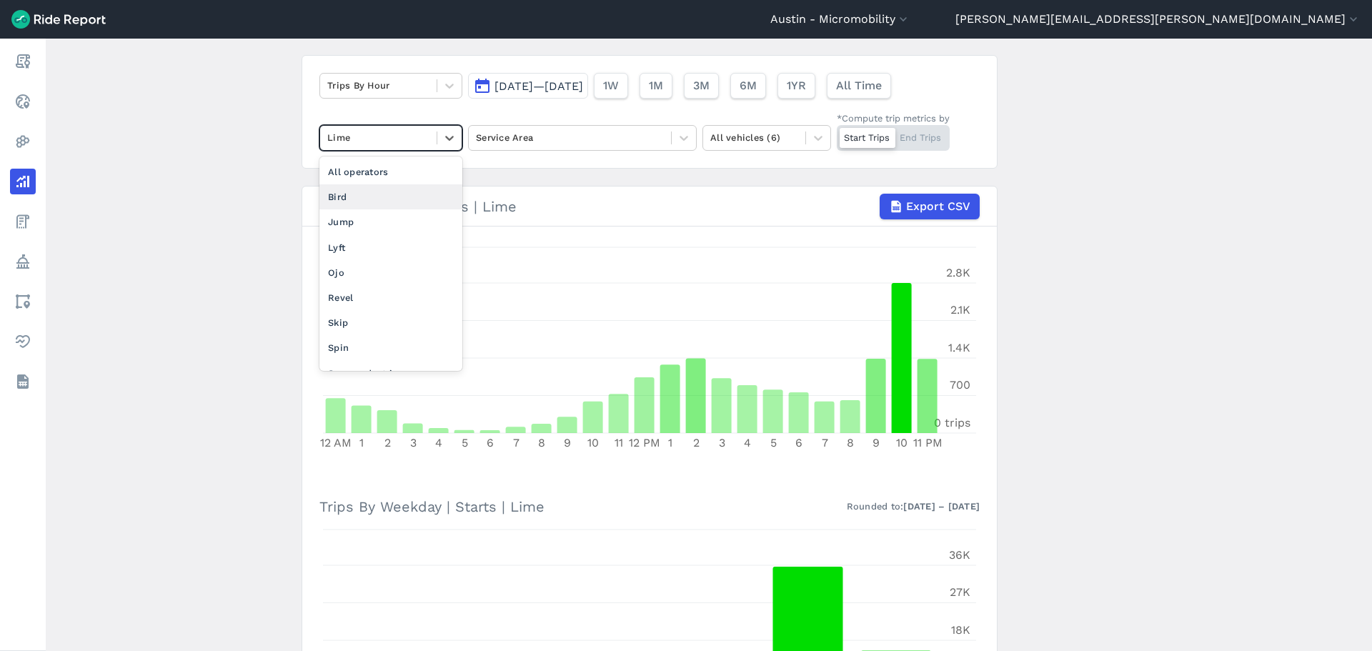
click at [383, 201] on div "Bird" at bounding box center [391, 196] width 143 height 25
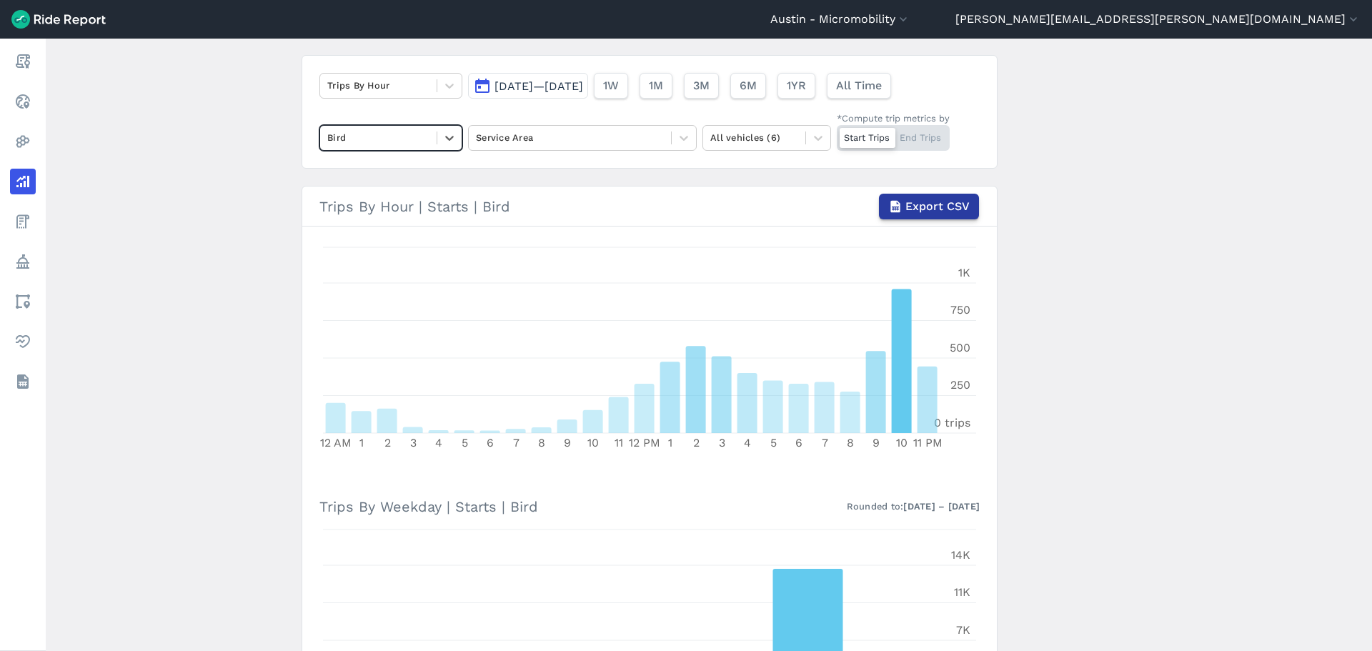
click at [935, 206] on span "Export CSV" at bounding box center [938, 206] width 64 height 17
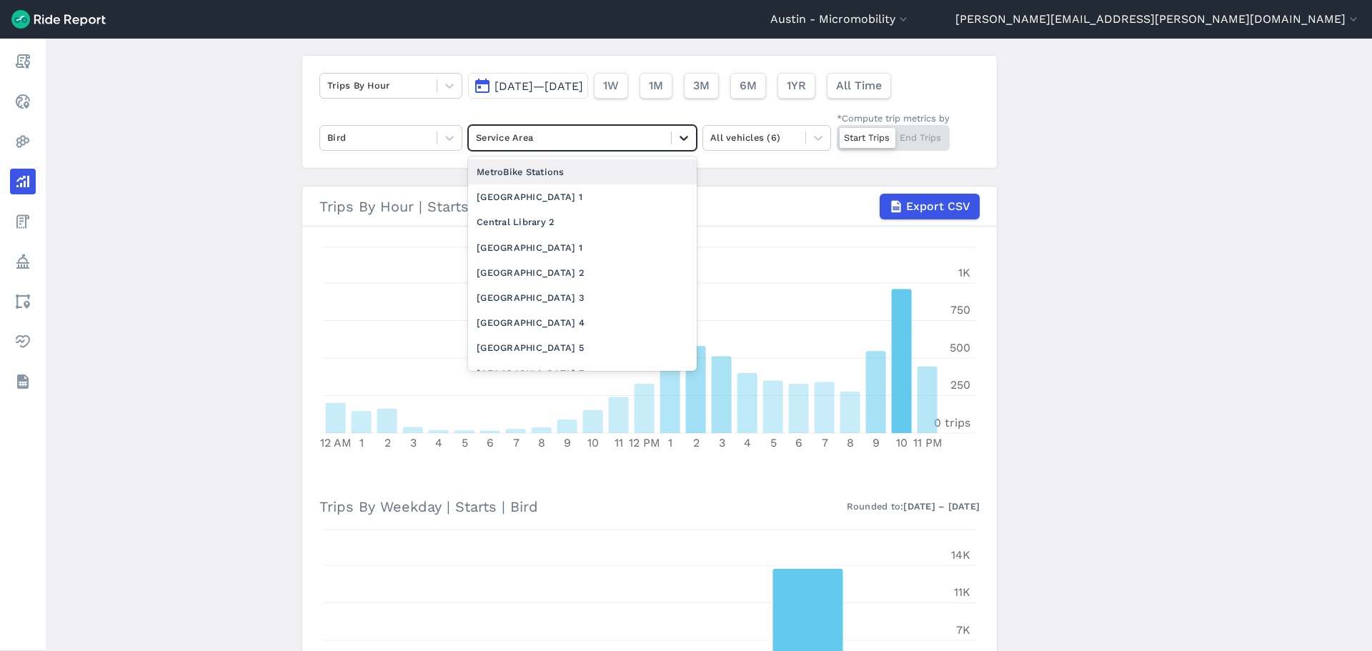
click at [677, 137] on icon at bounding box center [684, 138] width 14 height 14
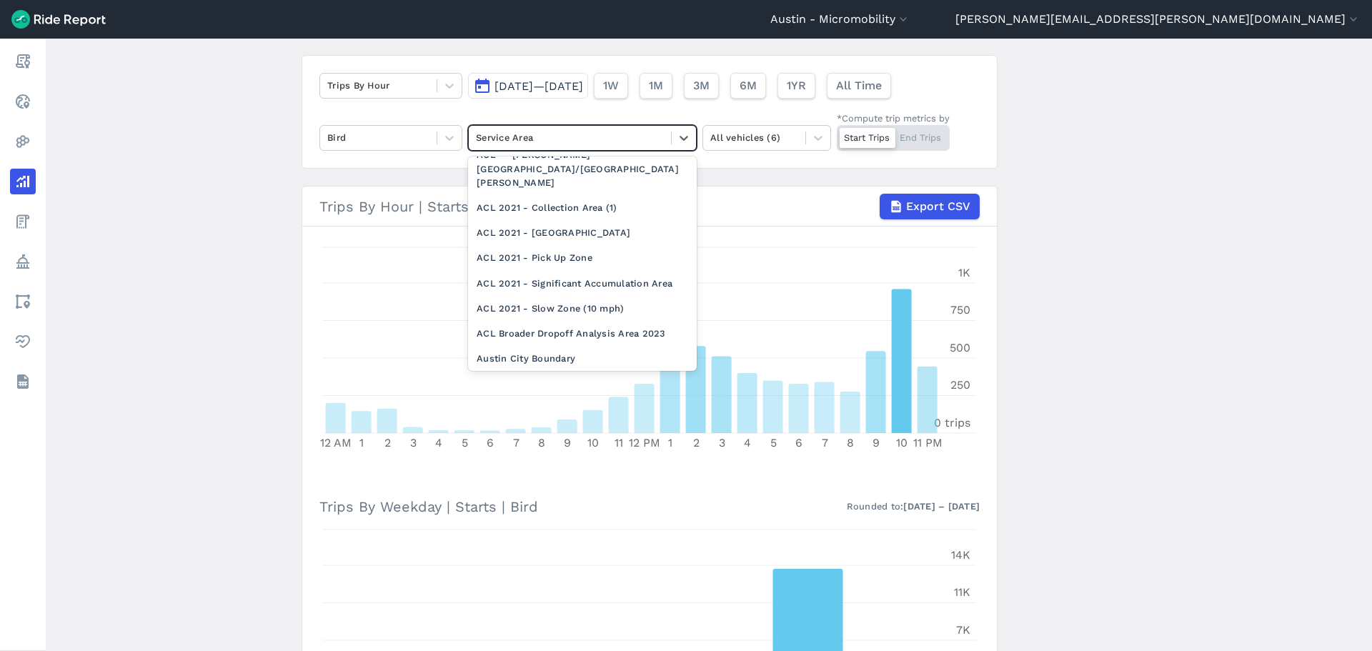
scroll to position [572, 0]
click at [624, 320] on div "ACL Broader Dropoff Analysis Area 2023" at bounding box center [582, 332] width 229 height 25
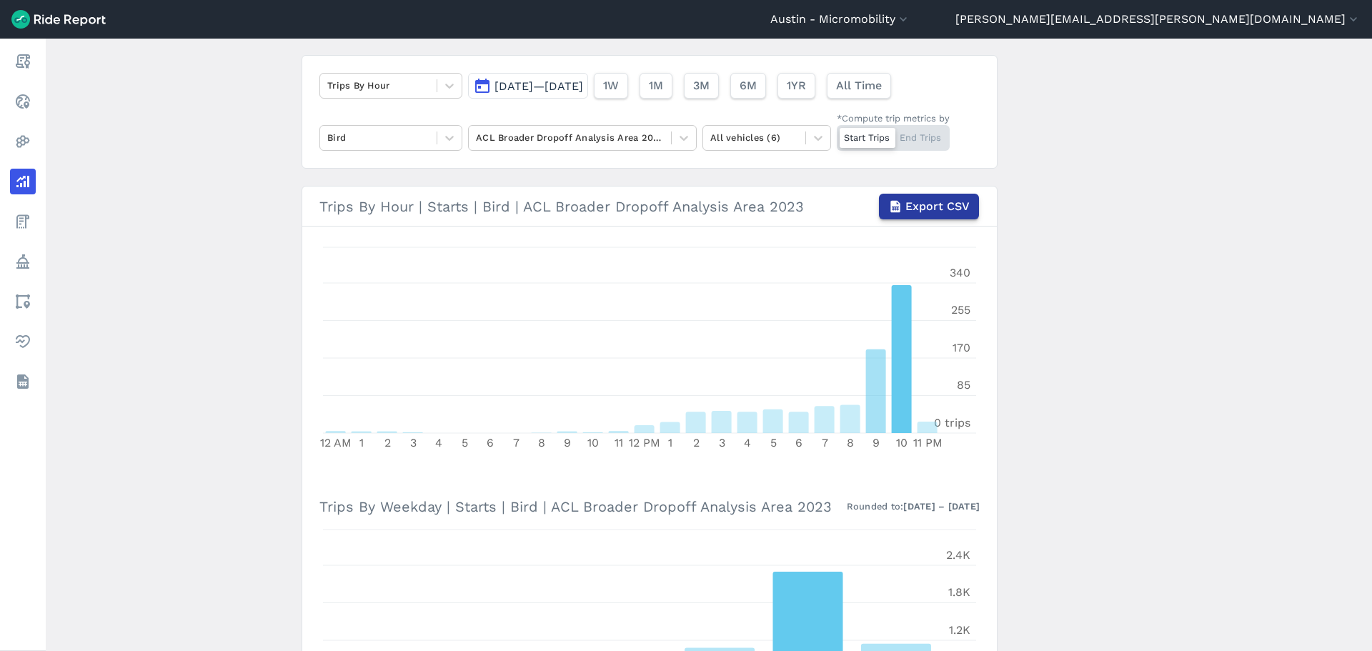
click at [948, 203] on span "Export CSV" at bounding box center [938, 206] width 64 height 17
click at [442, 132] on icon at bounding box center [449, 138] width 14 height 14
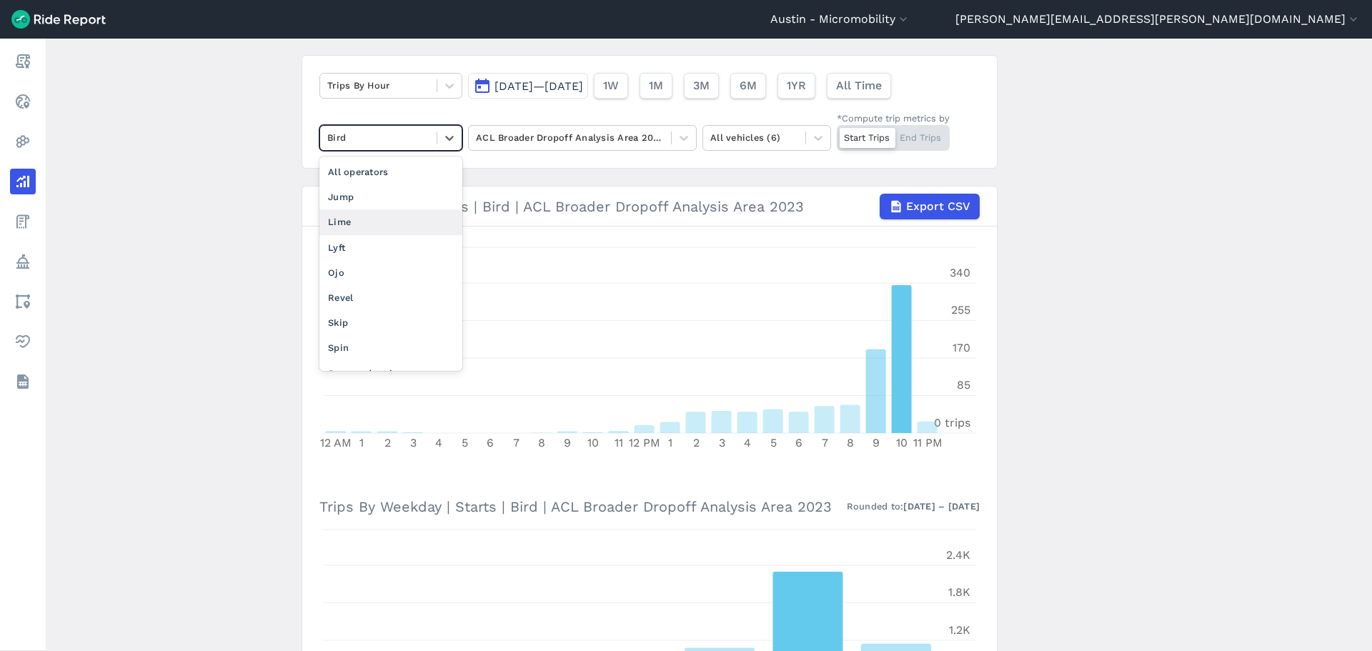
click at [390, 219] on div "Lime" at bounding box center [391, 221] width 143 height 25
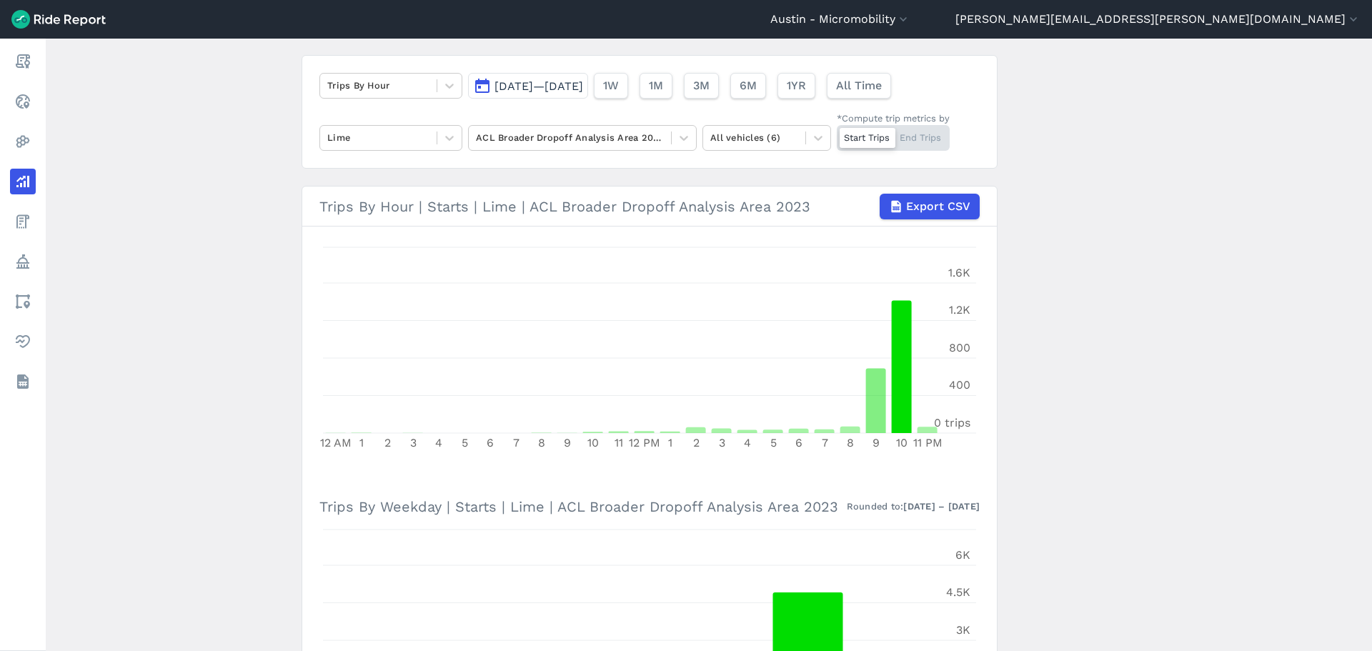
click at [246, 236] on main "Analyze Data Trips By Hour [DATE]—[DATE] 1W 1M 3M 6M 1YR All Time Lime ACL Broa…" at bounding box center [709, 345] width 1327 height 613
click at [914, 206] on span "Export CSV" at bounding box center [938, 206] width 64 height 17
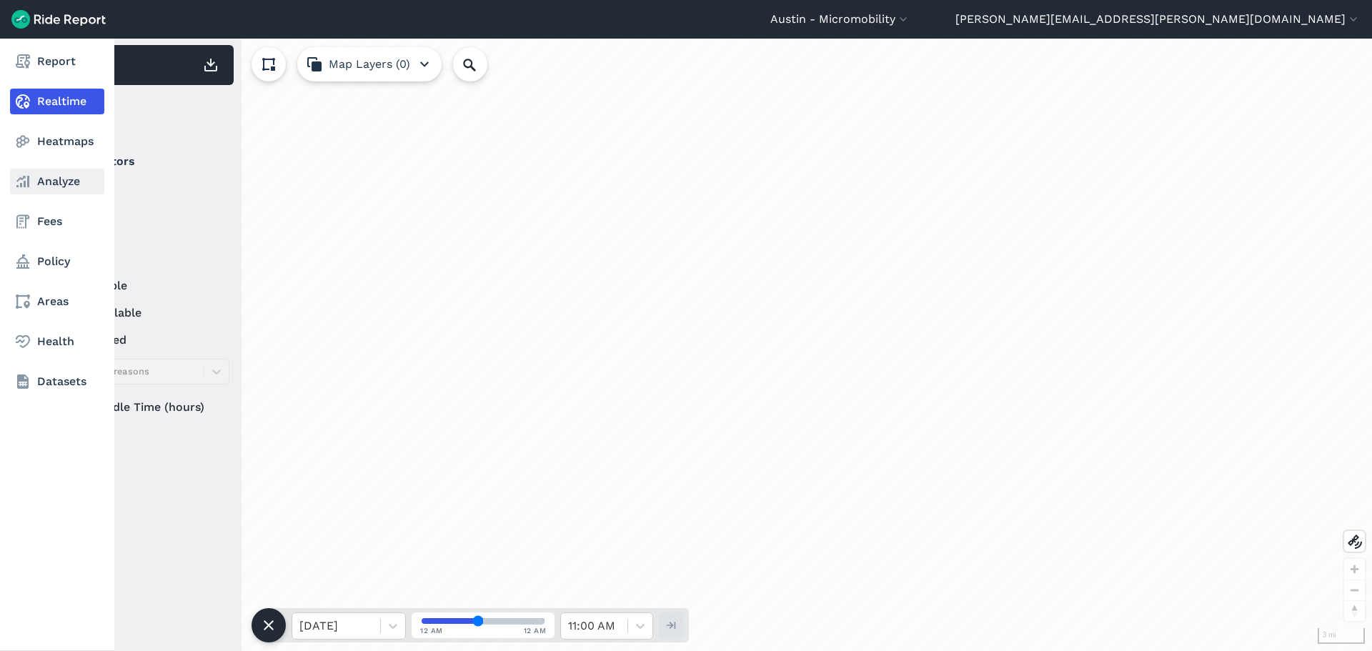
click at [40, 179] on link "Analyze" at bounding box center [57, 182] width 94 height 26
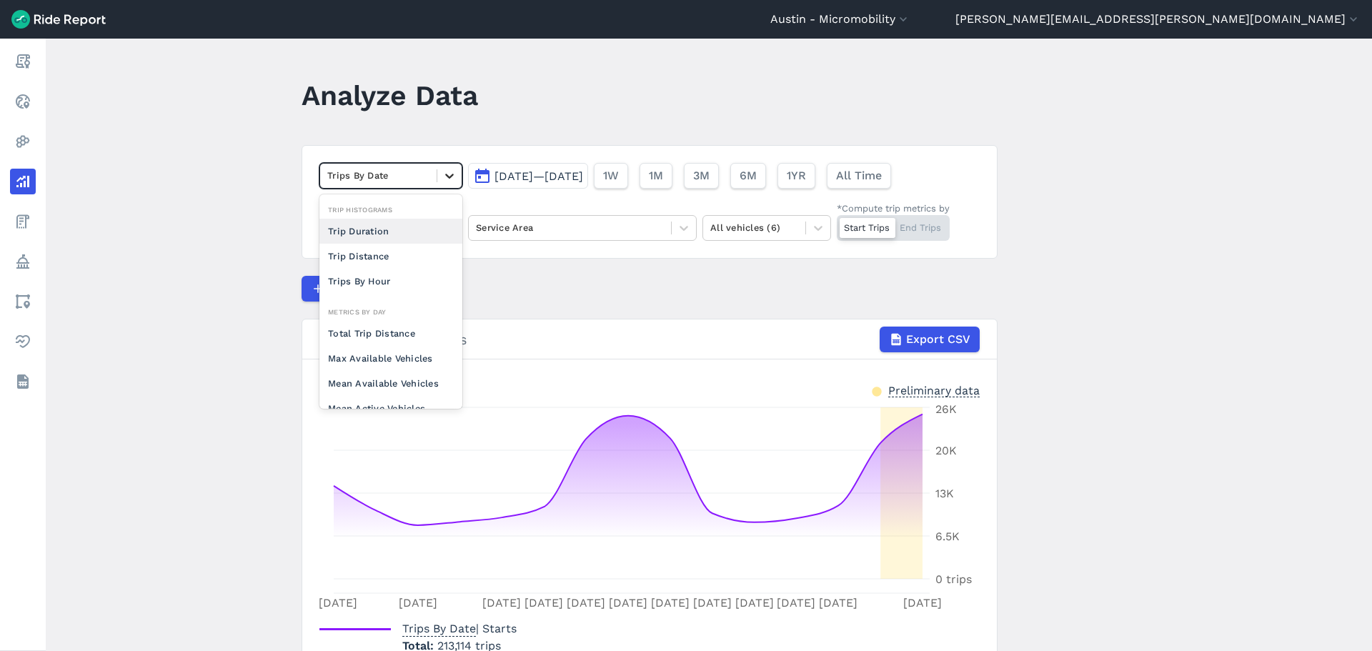
click at [448, 172] on icon at bounding box center [449, 176] width 14 height 14
click at [228, 156] on main "Analyze Data option Trip Duration focused, 0 of 2. 10 results available. Use Up…" at bounding box center [709, 345] width 1327 height 613
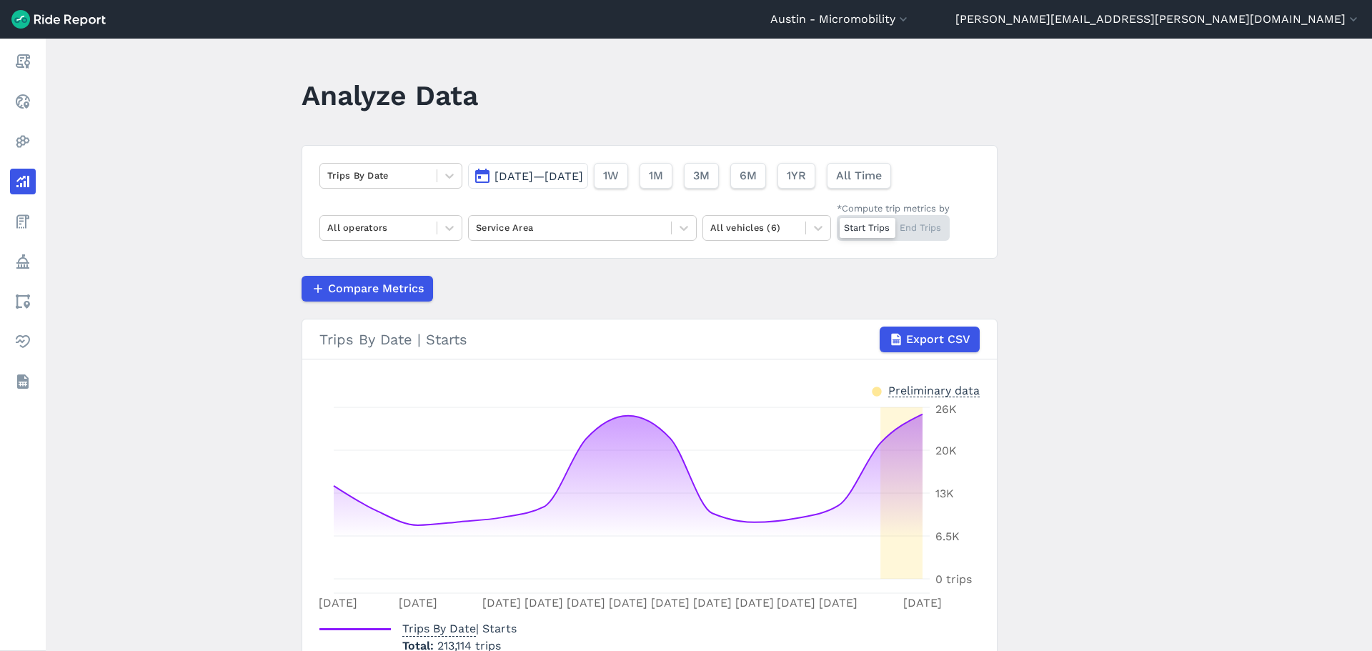
click at [583, 179] on span "[DATE]—[DATE]" at bounding box center [539, 176] width 89 height 14
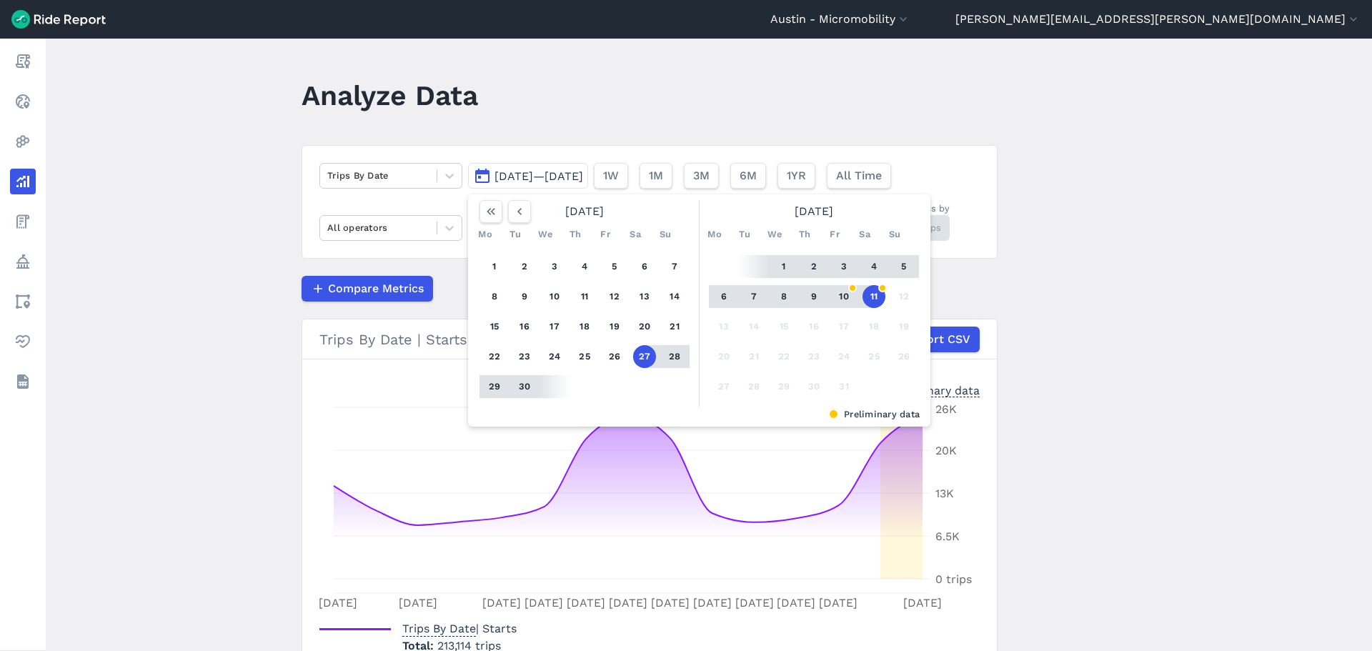
click at [871, 262] on button "4" at bounding box center [874, 266] width 23 height 23
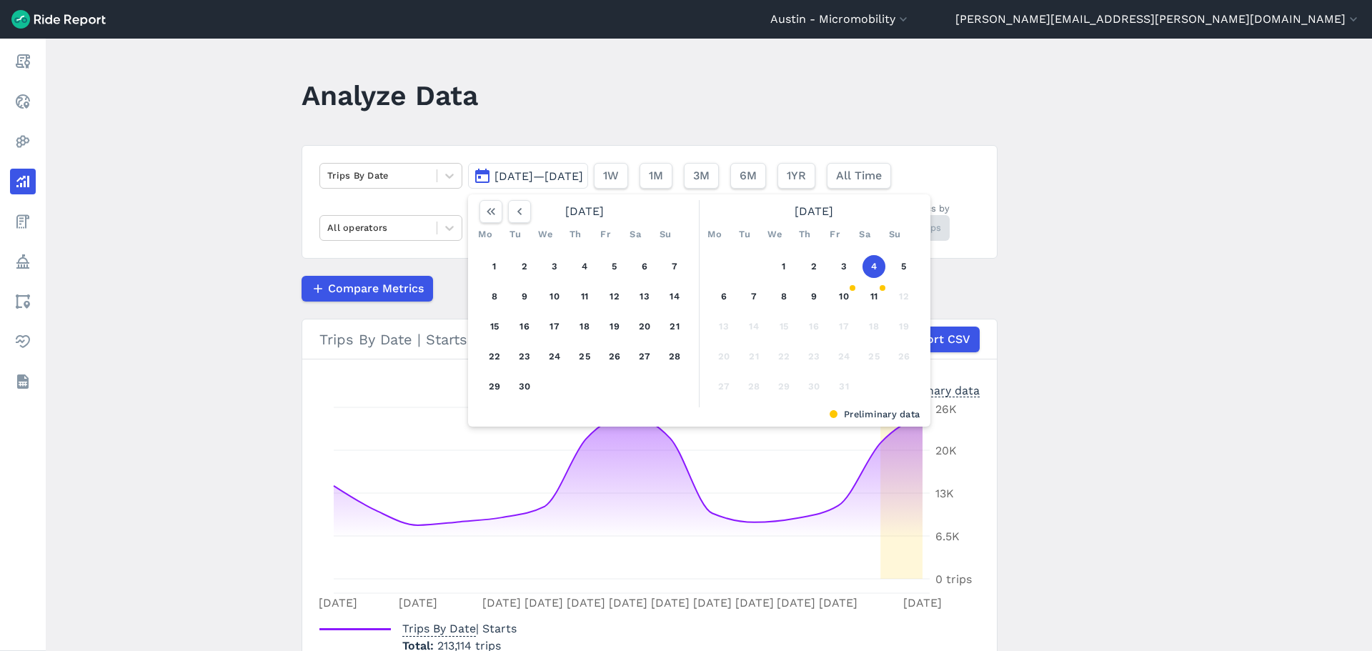
click at [873, 264] on button "4" at bounding box center [874, 266] width 23 height 23
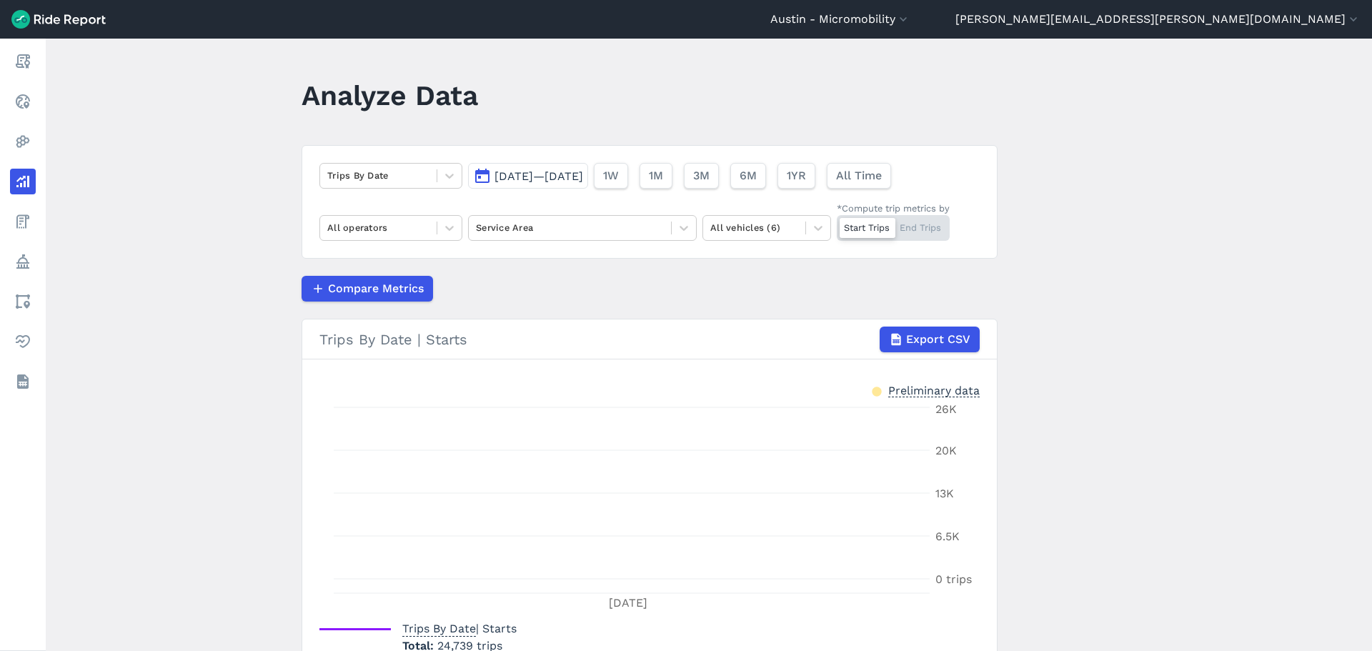
click at [583, 178] on span "[DATE]—[DATE]" at bounding box center [539, 176] width 89 height 14
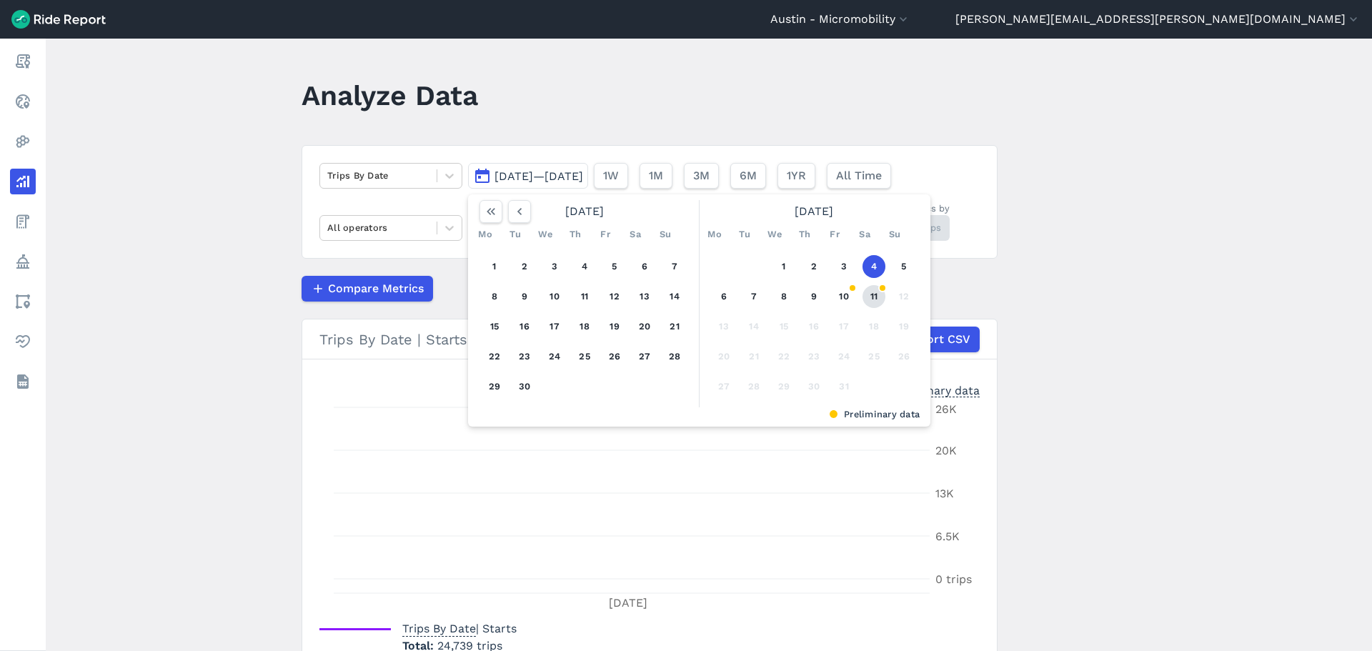
click at [867, 295] on button "11" at bounding box center [874, 296] width 23 height 23
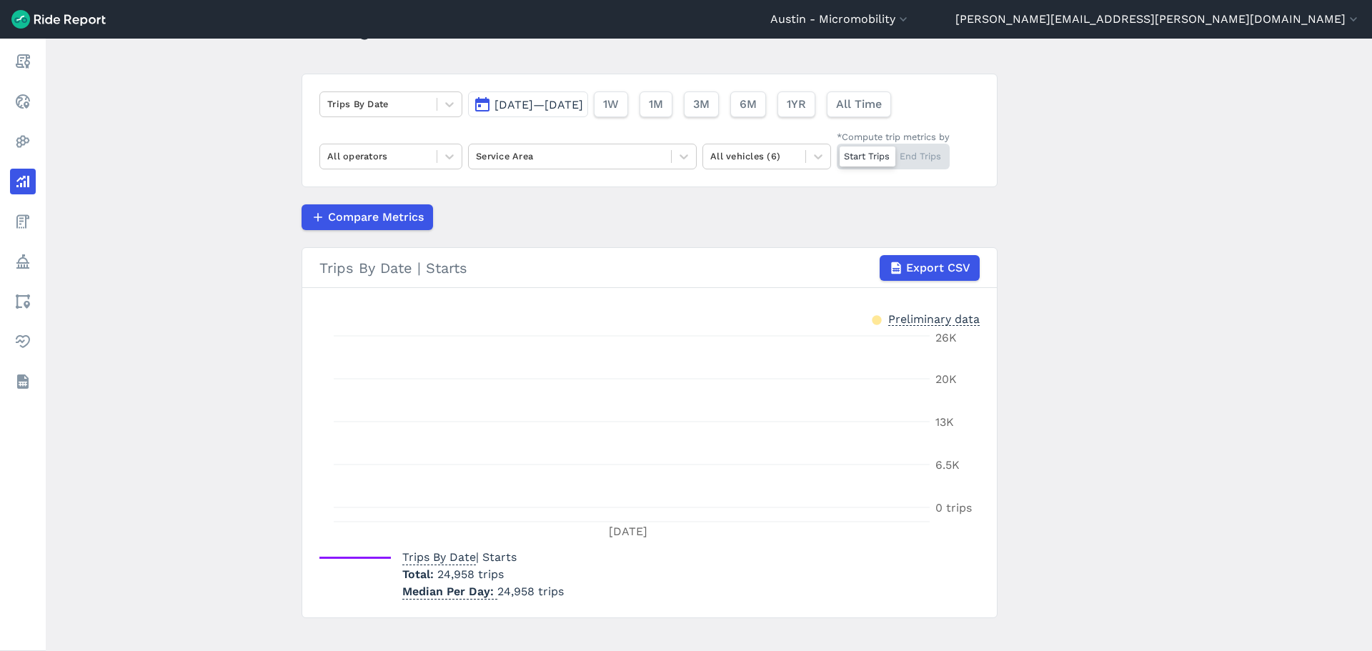
scroll to position [90, 0]
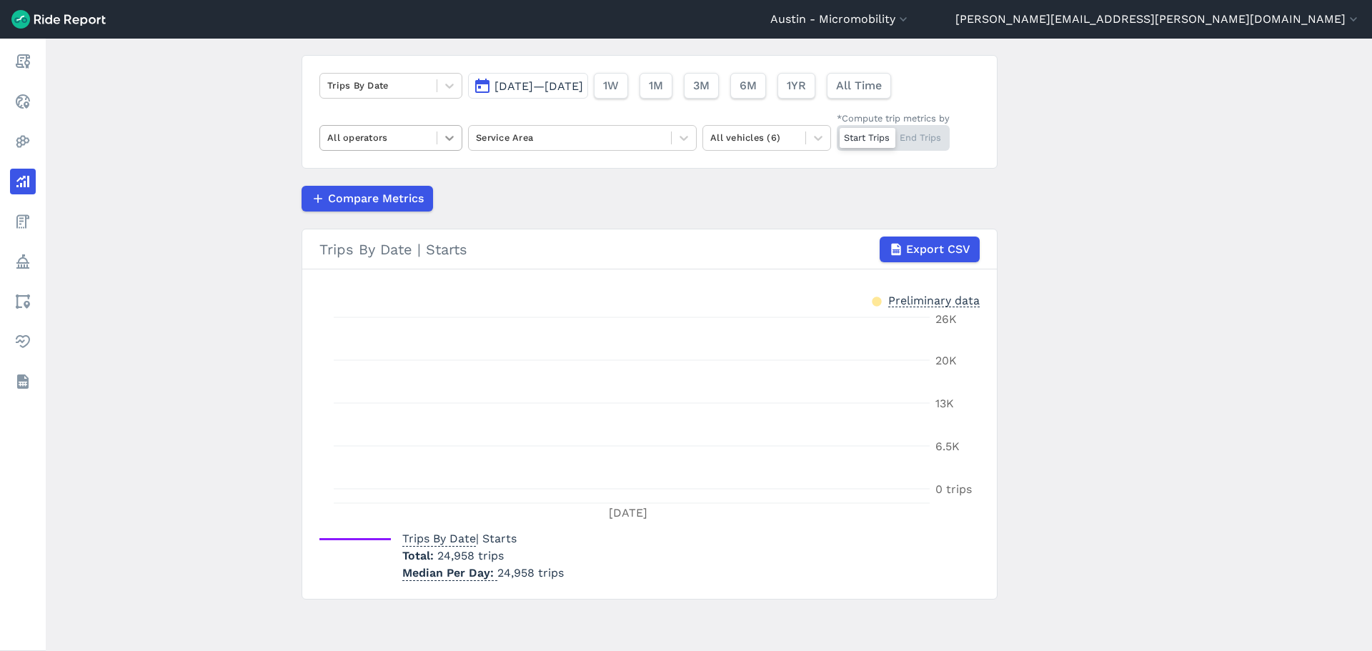
click at [442, 136] on icon at bounding box center [449, 138] width 14 height 14
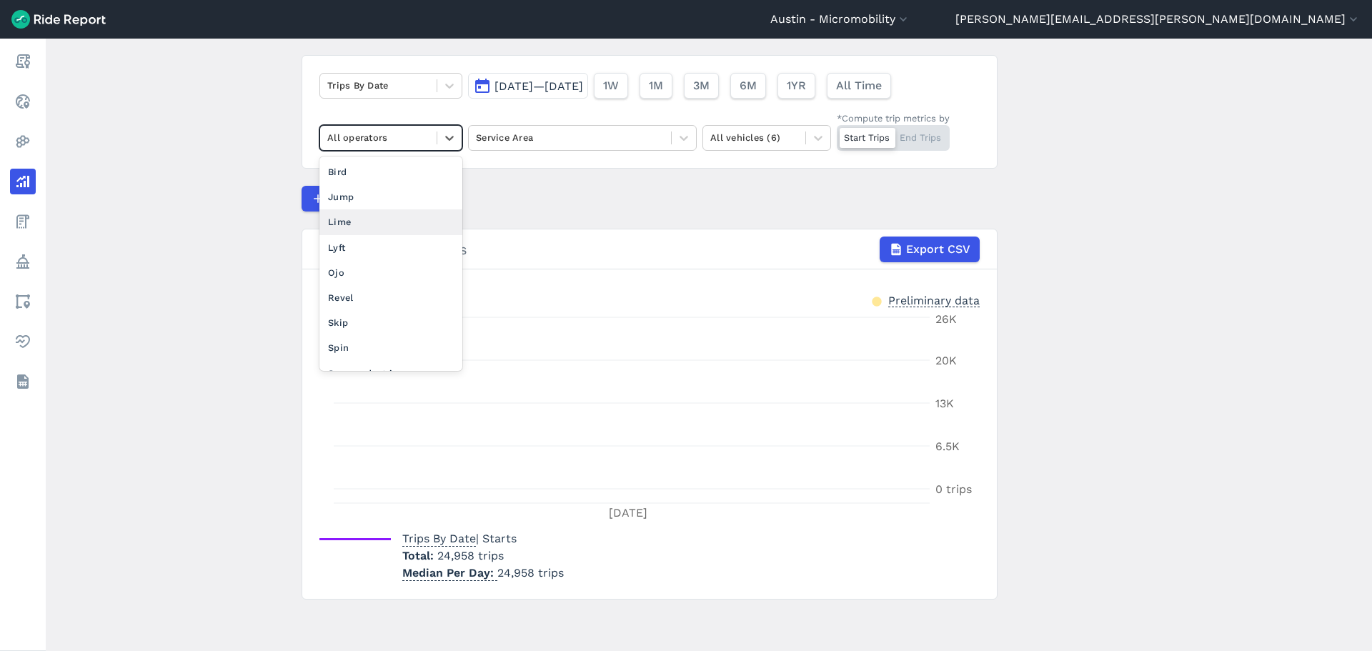
click at [415, 222] on div "Lime" at bounding box center [391, 221] width 143 height 25
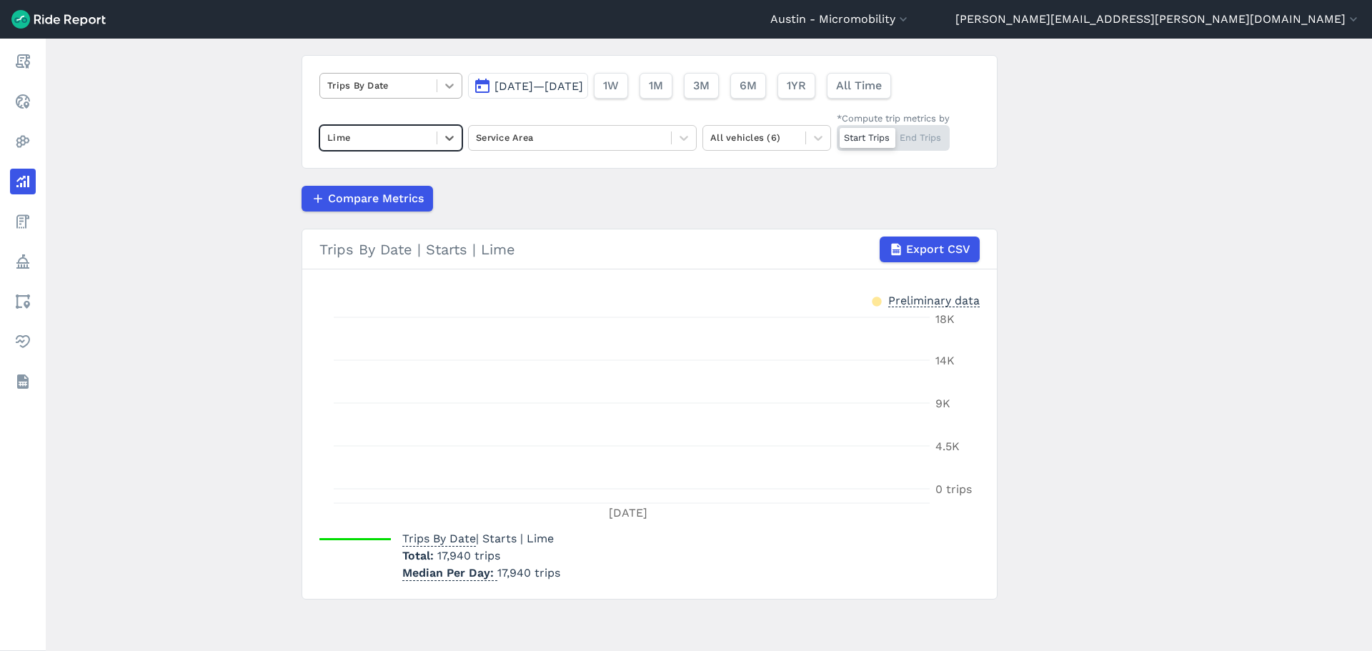
click at [442, 86] on icon at bounding box center [449, 86] width 14 height 14
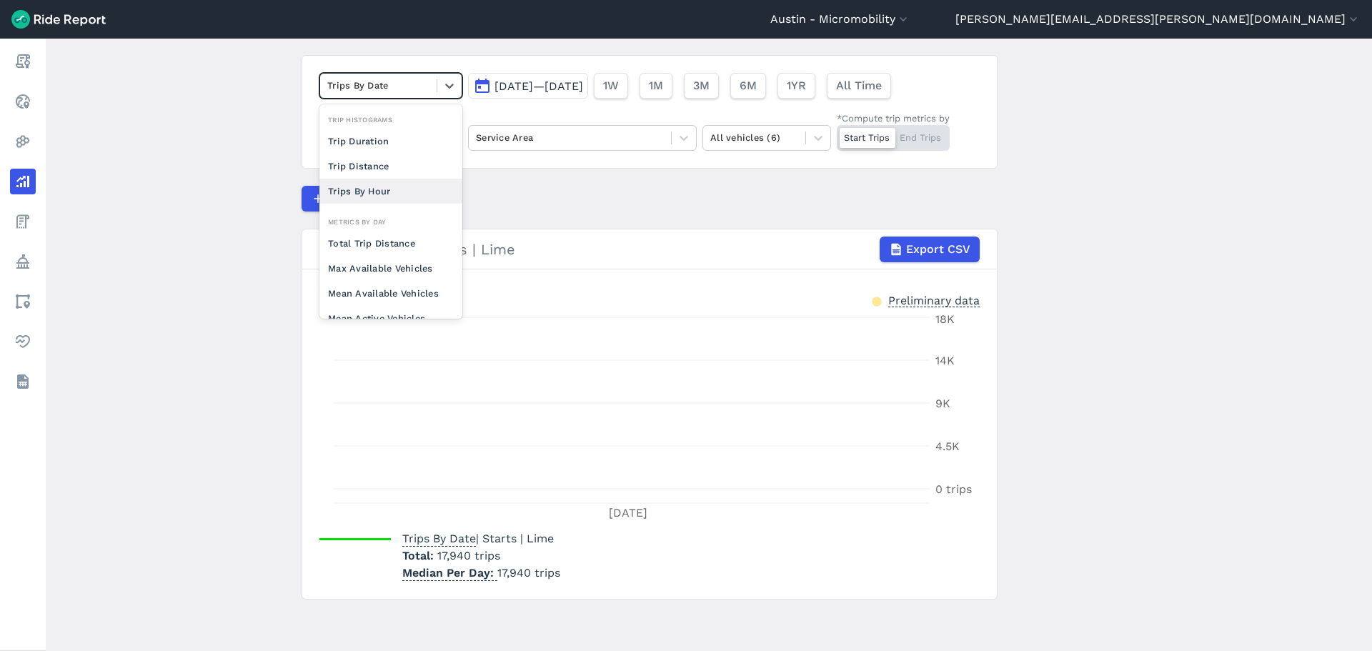
click at [403, 196] on div "Trips By Hour" at bounding box center [391, 191] width 143 height 25
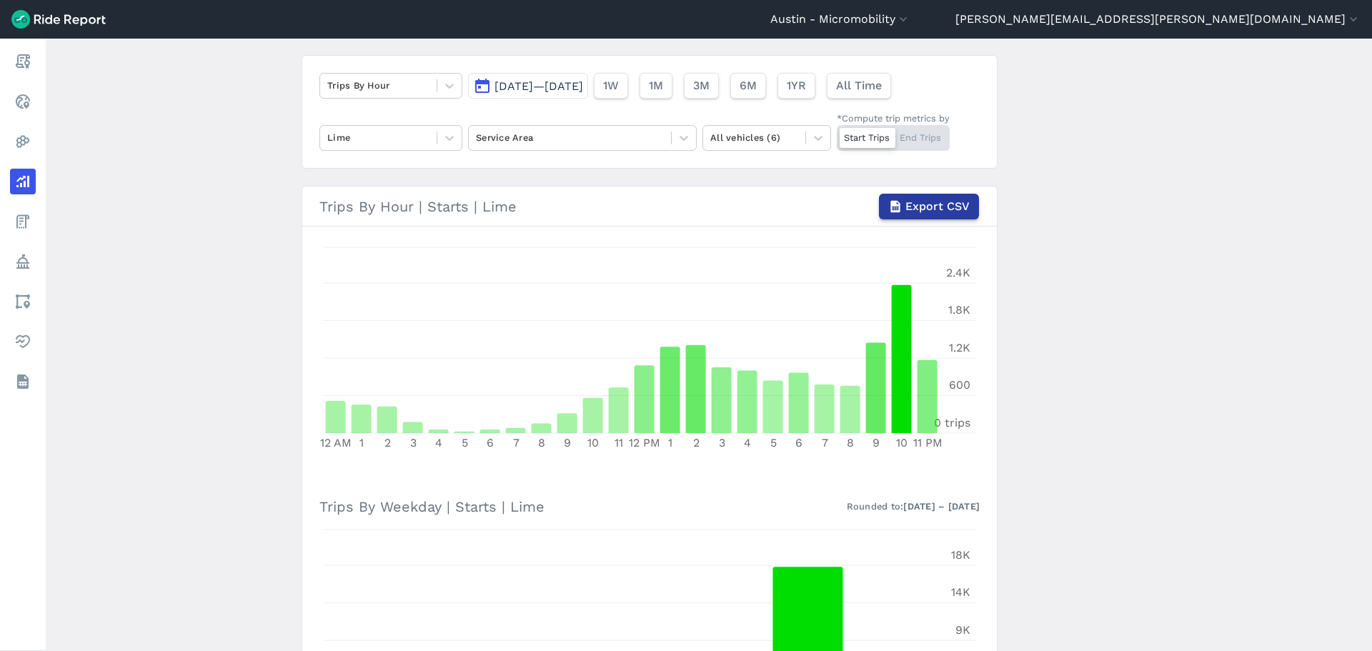
click at [934, 205] on span "Export CSV" at bounding box center [938, 206] width 64 height 17
click at [448, 132] on icon at bounding box center [449, 138] width 14 height 14
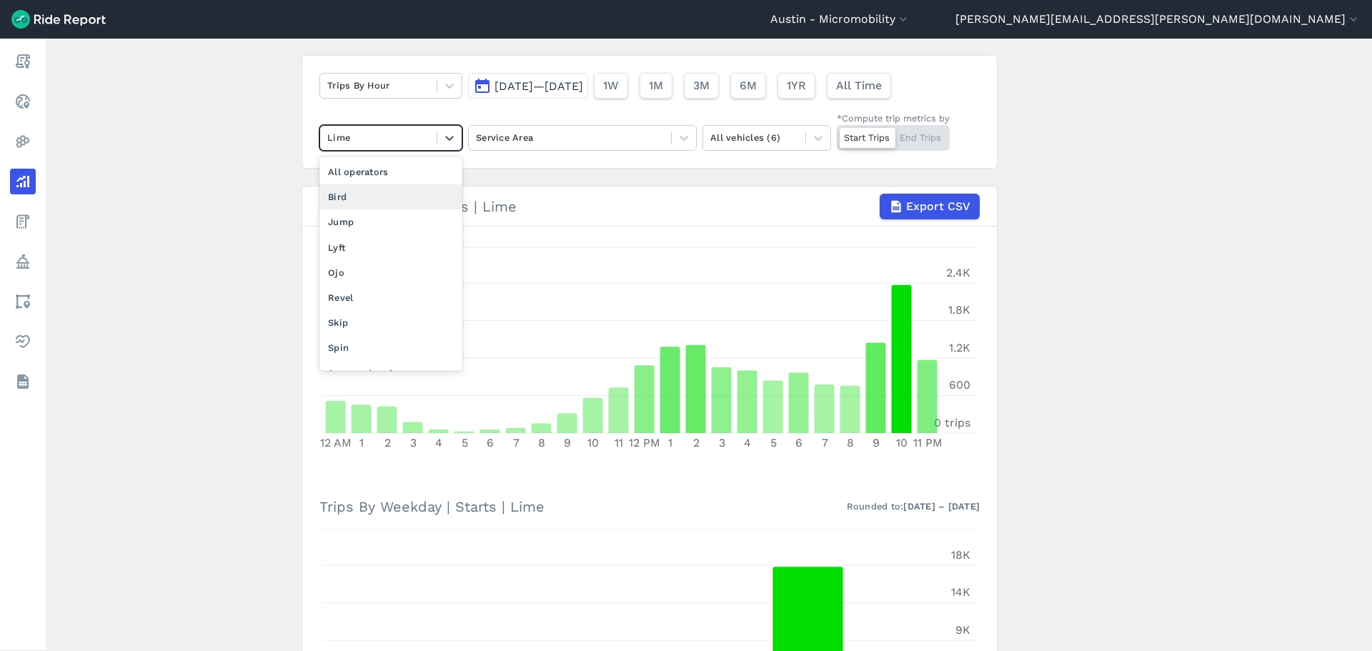
click at [414, 195] on div "Bird" at bounding box center [391, 196] width 143 height 25
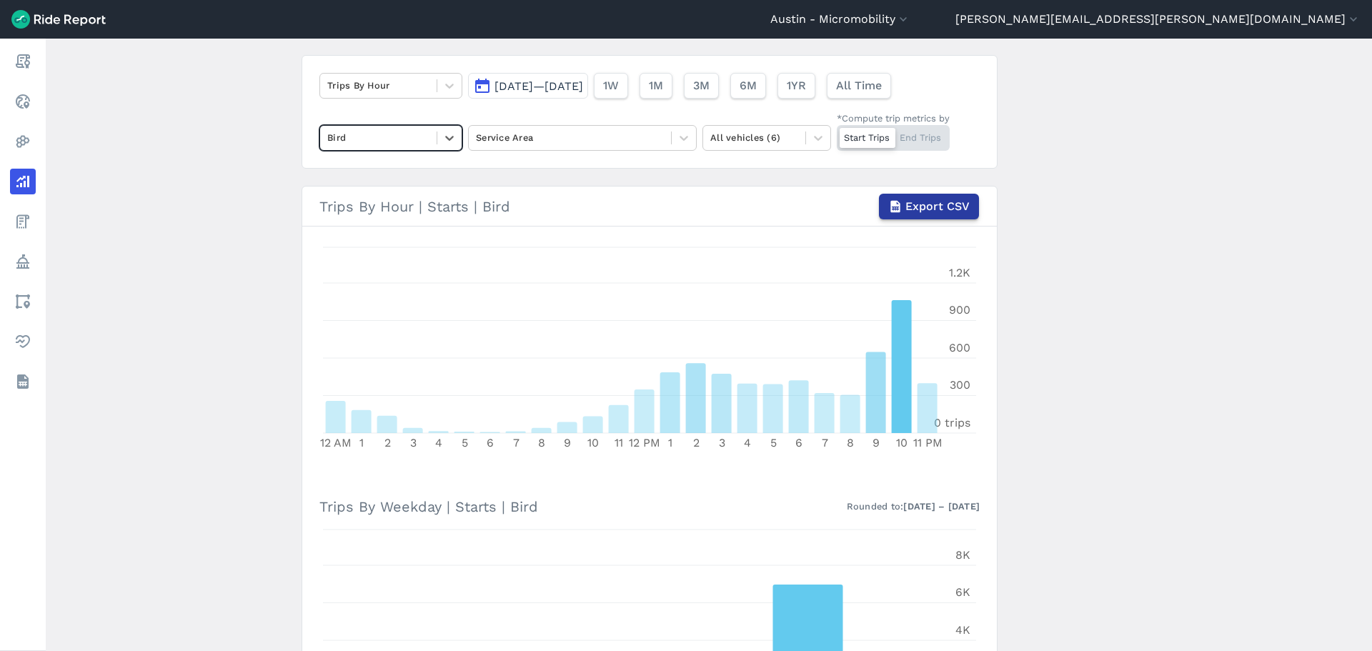
click at [934, 204] on span "Export CSV" at bounding box center [938, 206] width 64 height 17
click at [658, 129] on div at bounding box center [570, 137] width 188 height 16
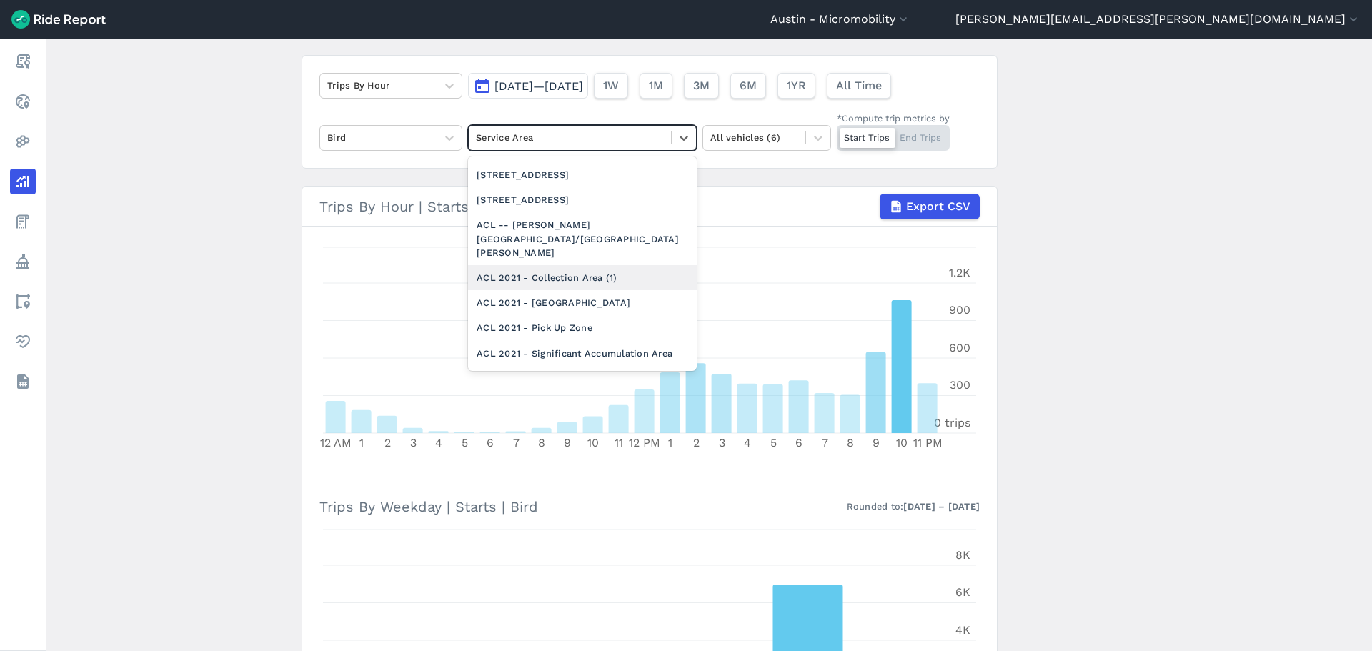
scroll to position [572, 0]
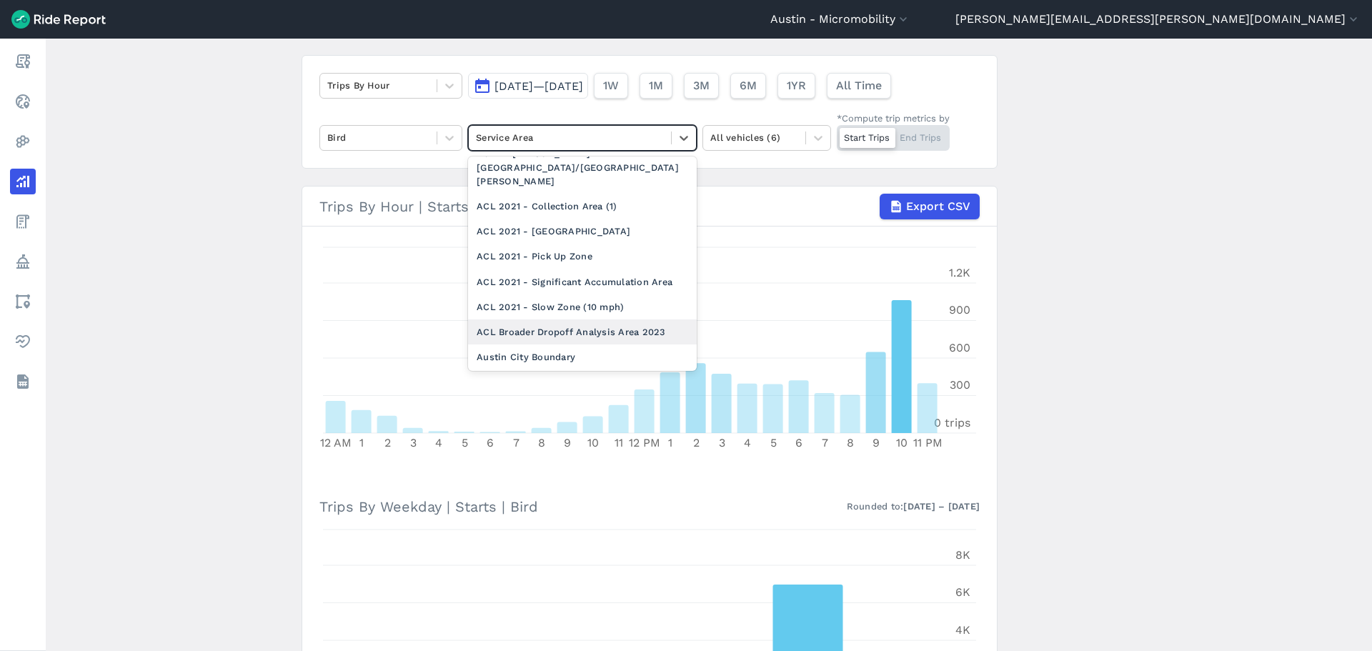
click at [610, 320] on div "ACL Broader Dropoff Analysis Area 2023" at bounding box center [582, 332] width 229 height 25
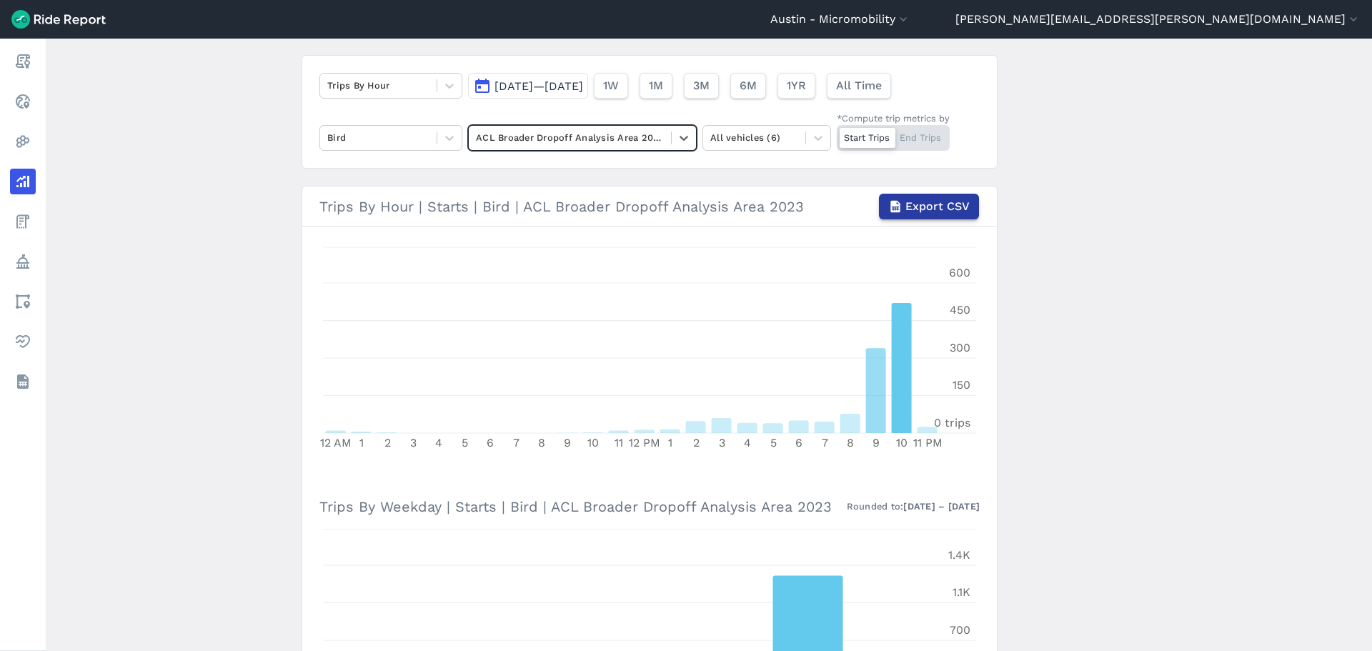
click at [944, 207] on span "Export CSV" at bounding box center [938, 206] width 64 height 17
click at [438, 140] on div at bounding box center [449, 138] width 24 height 24
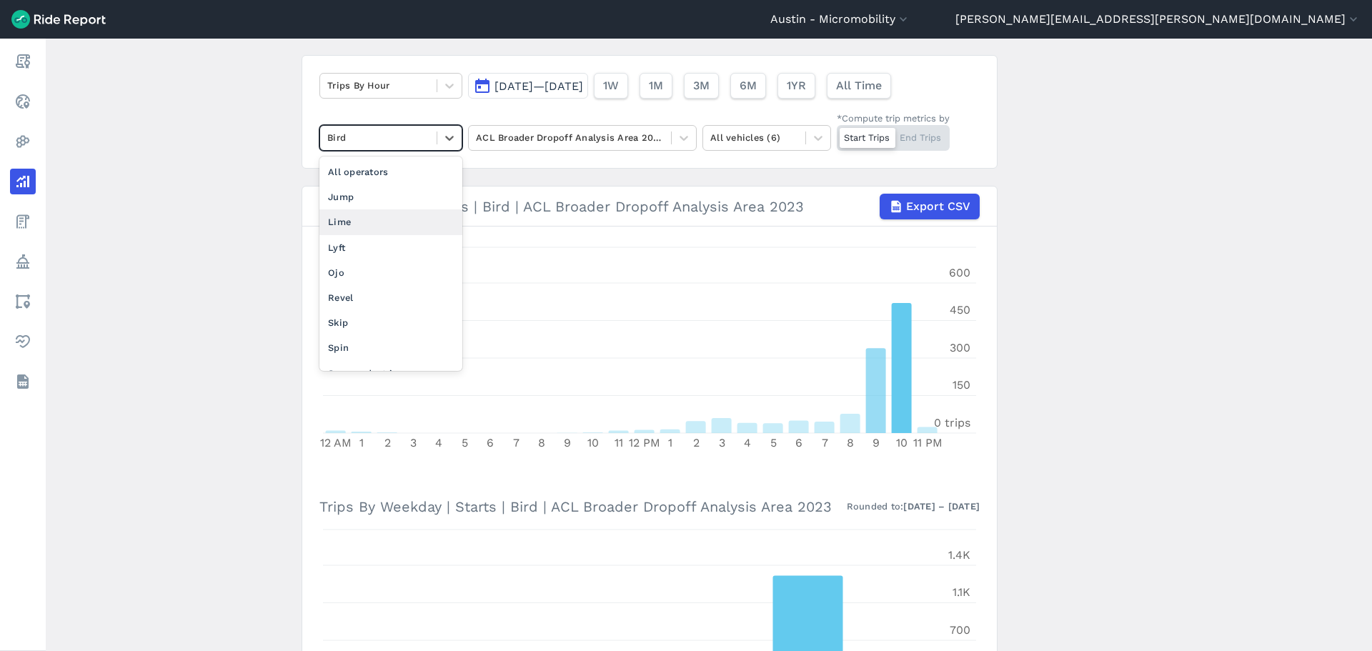
click at [393, 224] on div "Lime" at bounding box center [391, 221] width 143 height 25
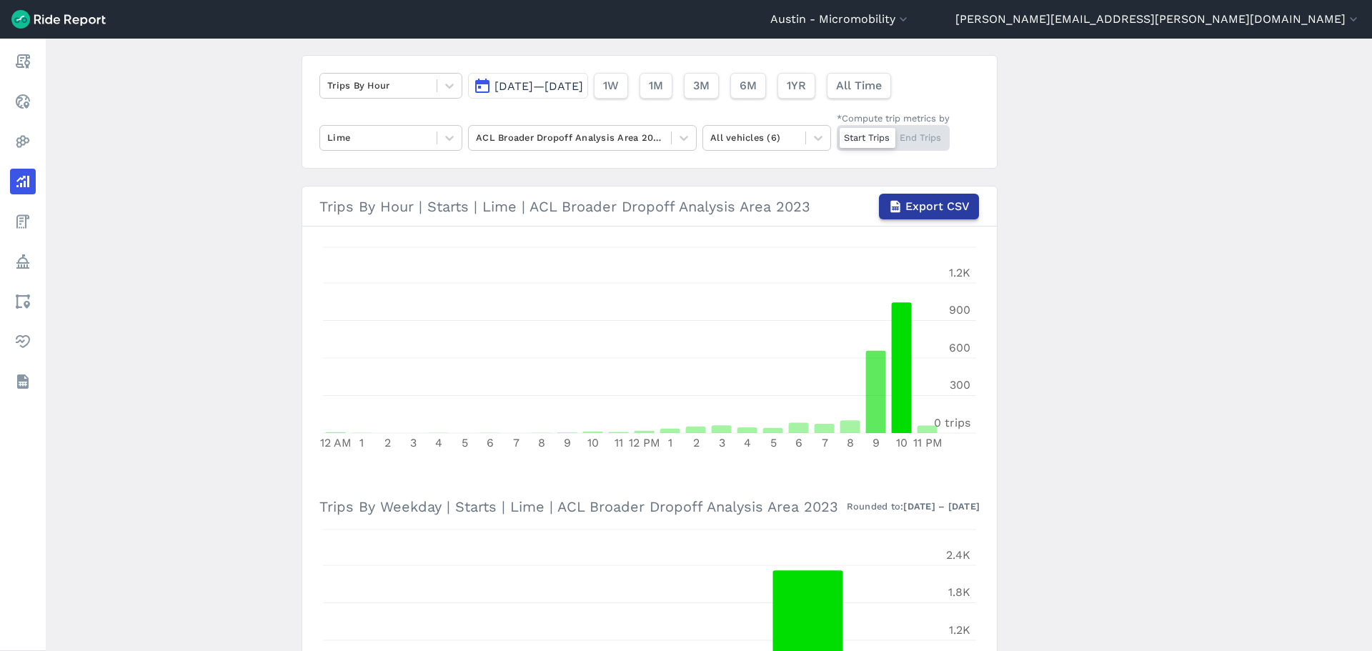
click at [927, 206] on span "Export CSV" at bounding box center [938, 206] width 64 height 17
